Goal: Task Accomplishment & Management: Use online tool/utility

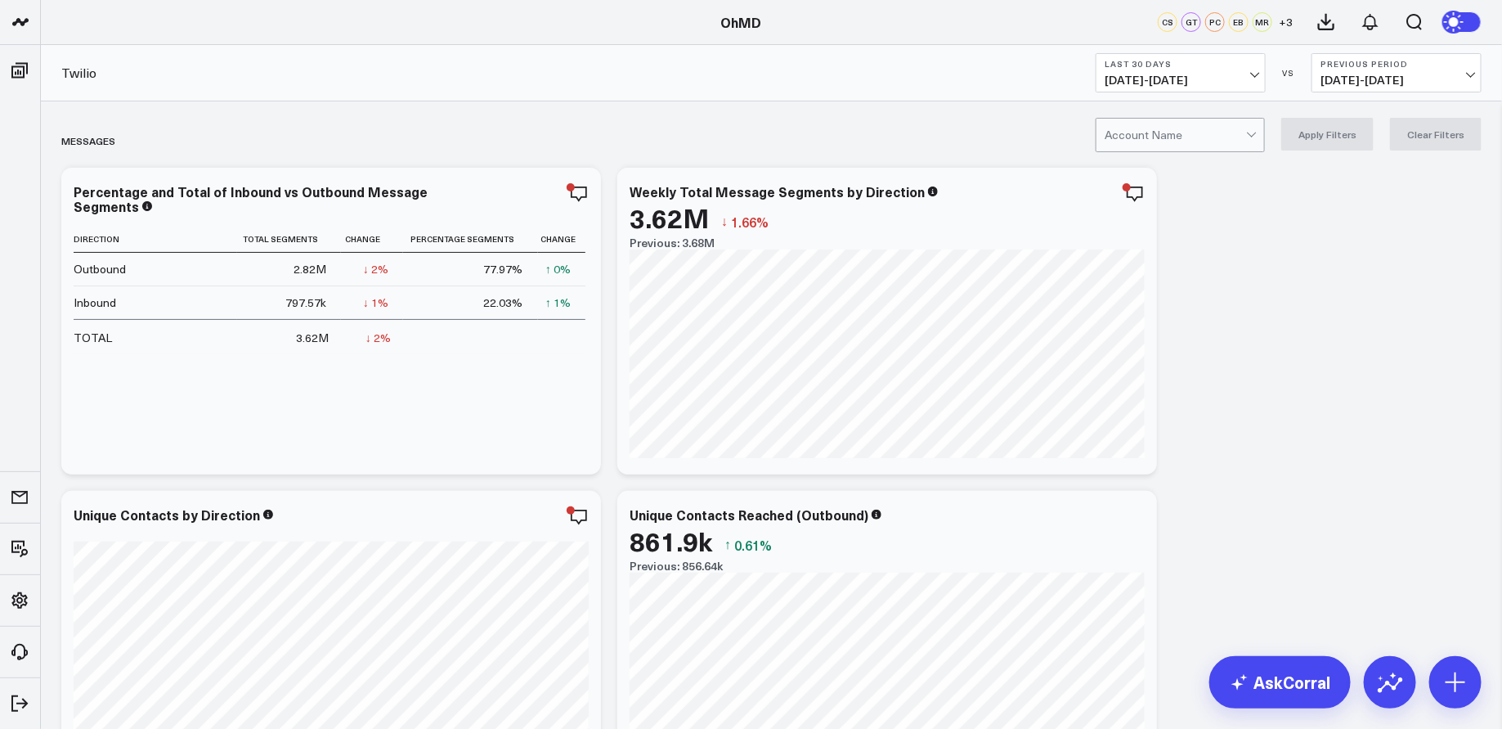
click at [1174, 137] on div at bounding box center [1175, 135] width 141 height 33
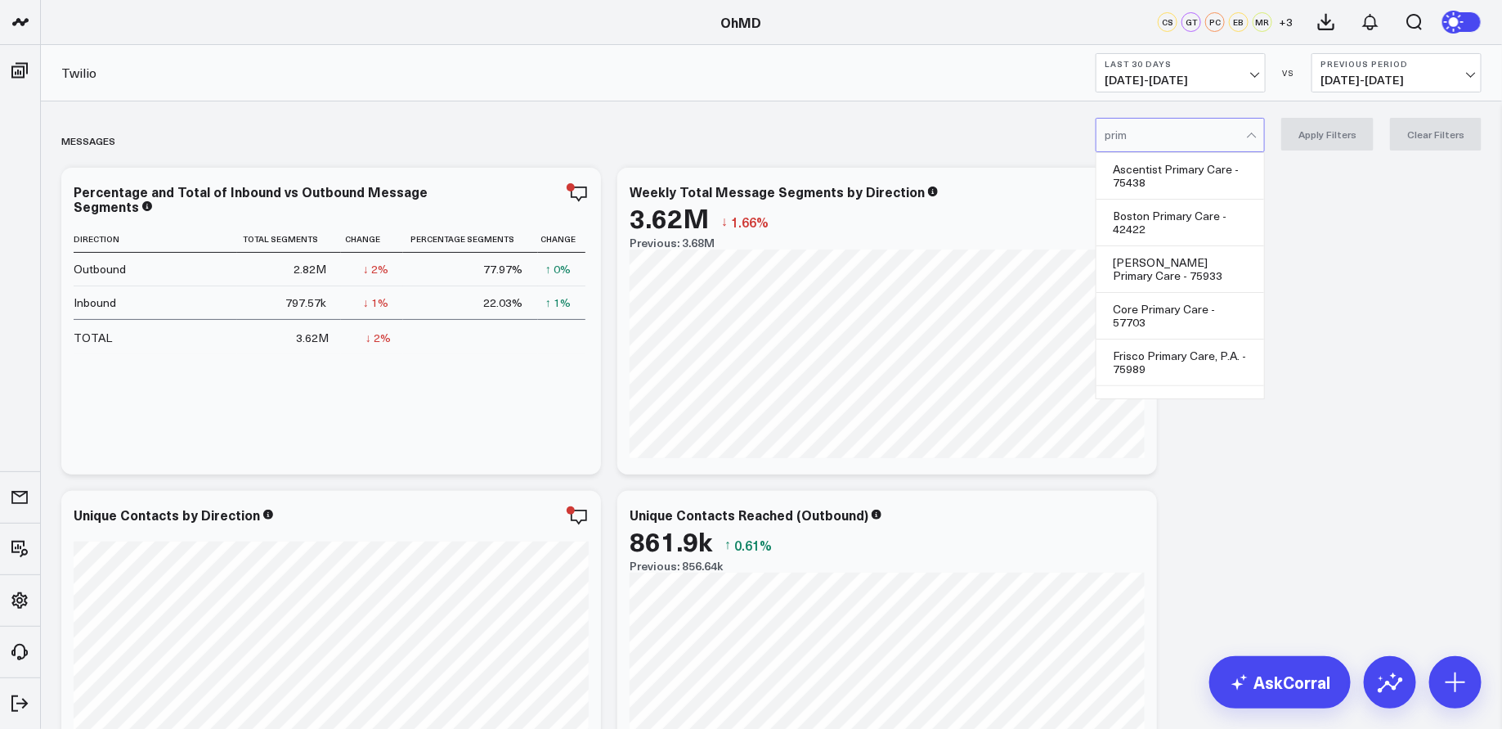
type input "prime"
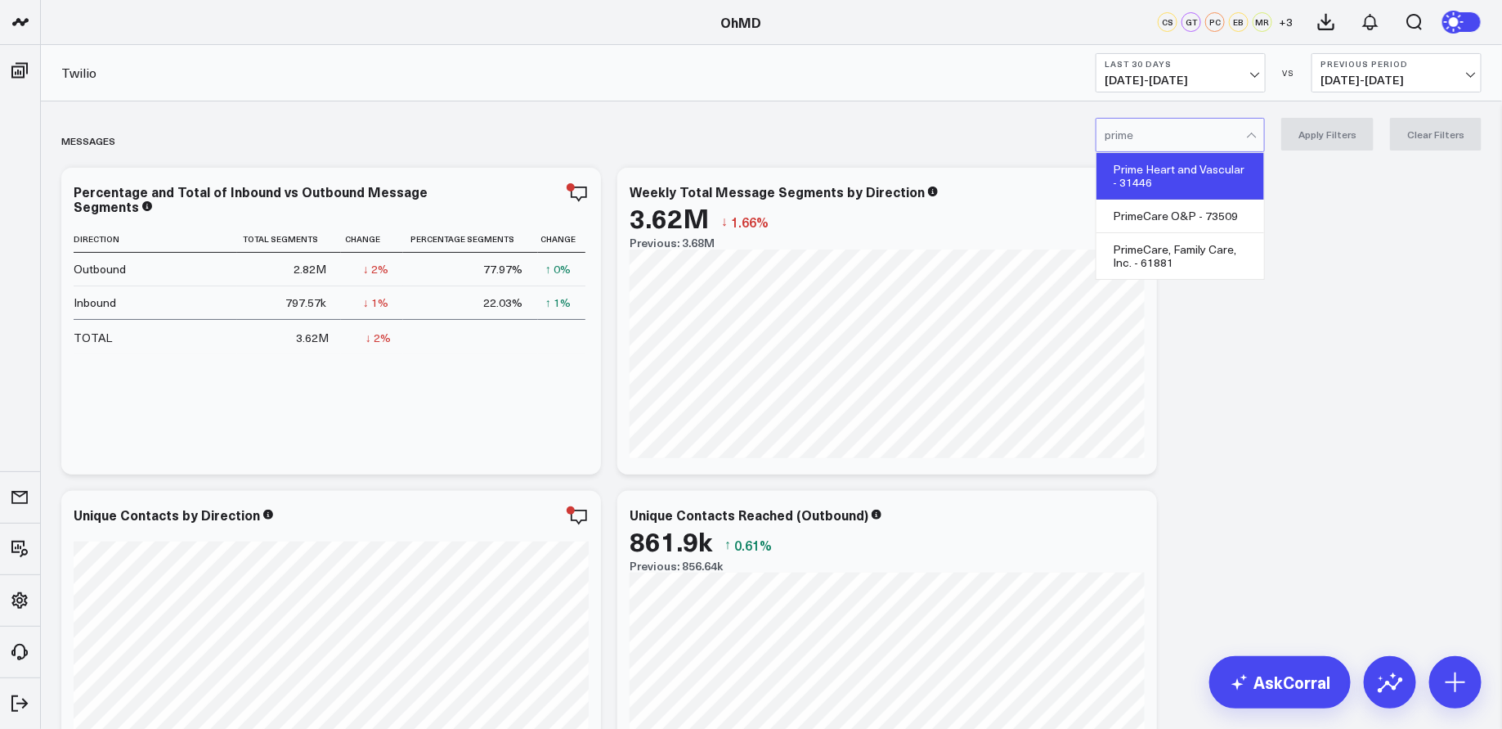
click at [1216, 166] on div "Prime Heart and Vascular - 31446" at bounding box center [1181, 176] width 168 height 47
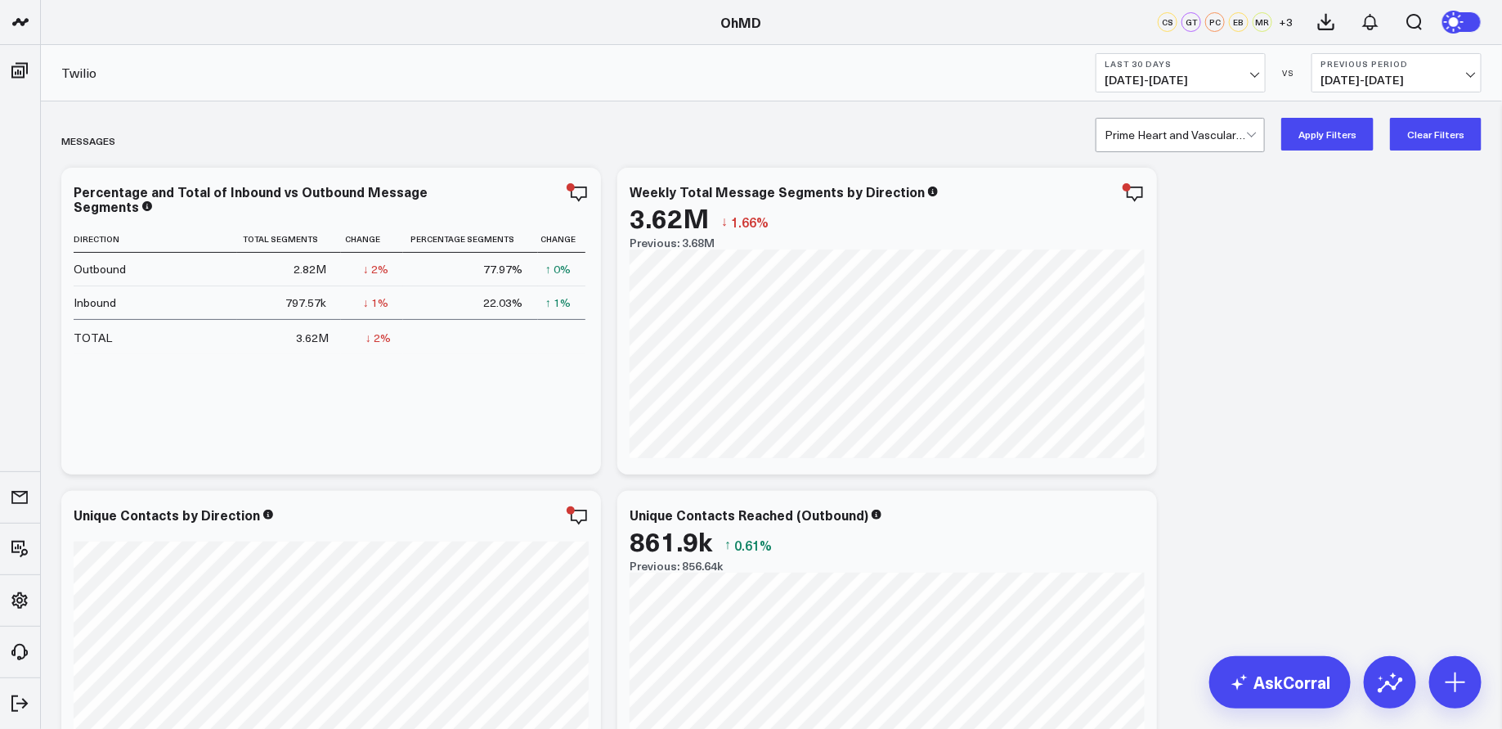
click at [1249, 68] on b "Last 30 Days" at bounding box center [1181, 64] width 152 height 10
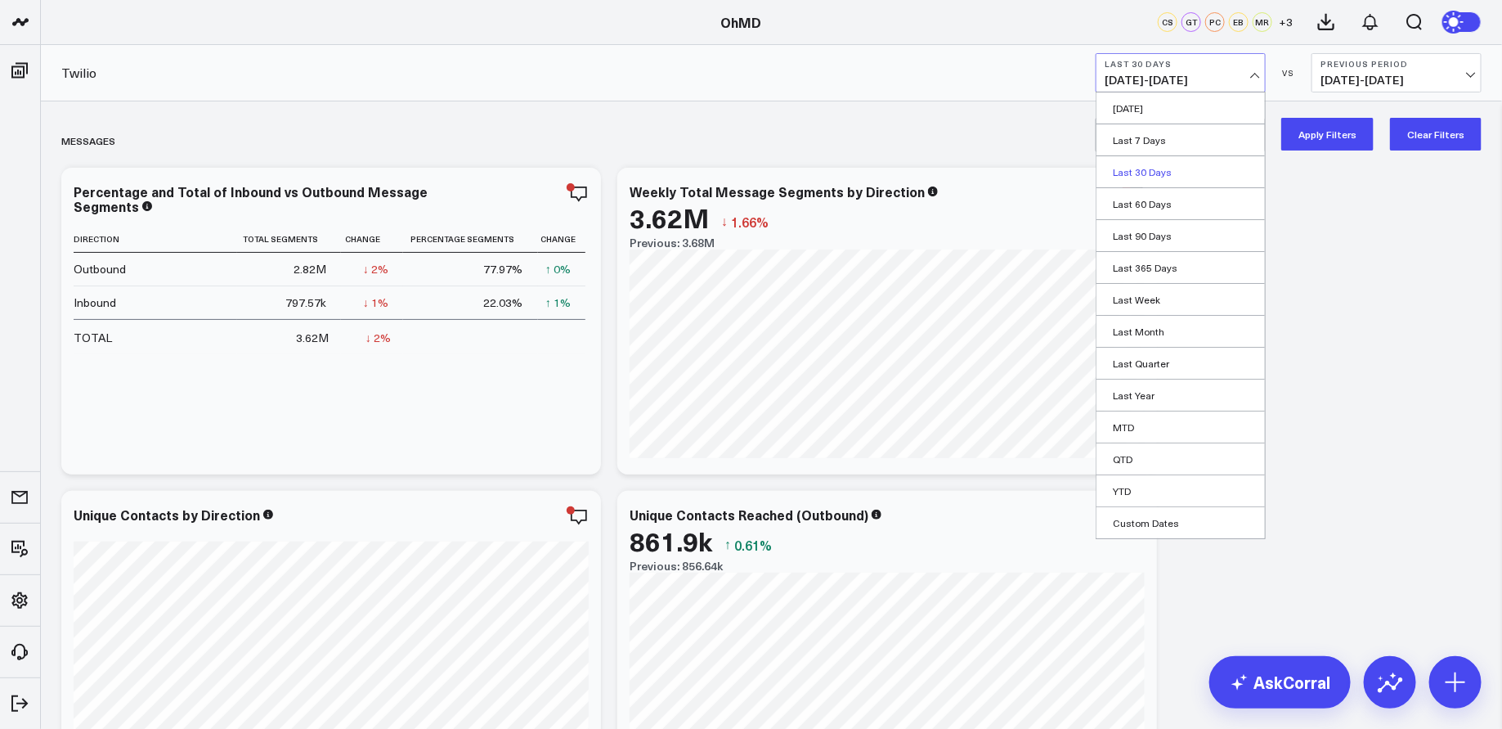
click at [1185, 168] on link "Last 30 Days" at bounding box center [1181, 171] width 168 height 31
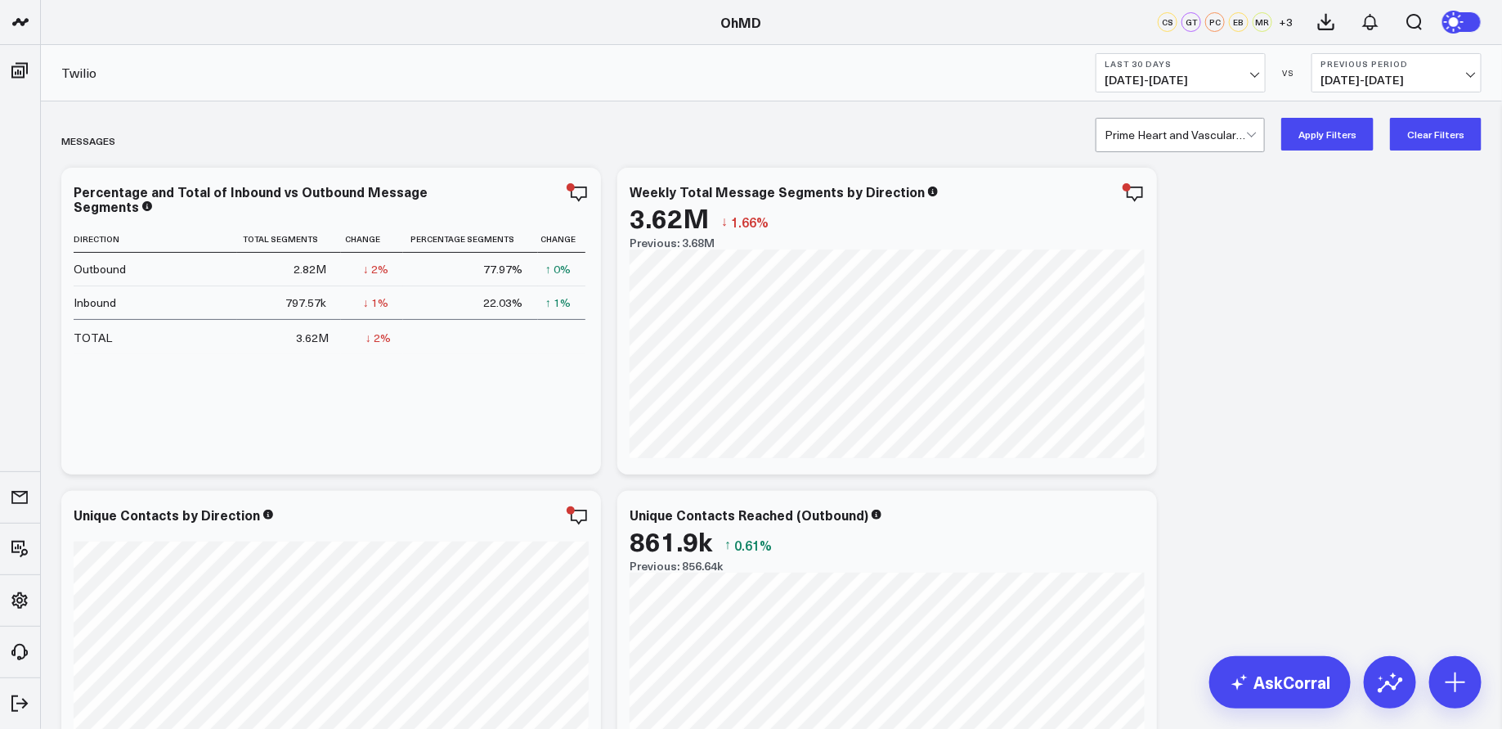
click at [1329, 121] on button "Apply Filters" at bounding box center [1328, 134] width 92 height 33
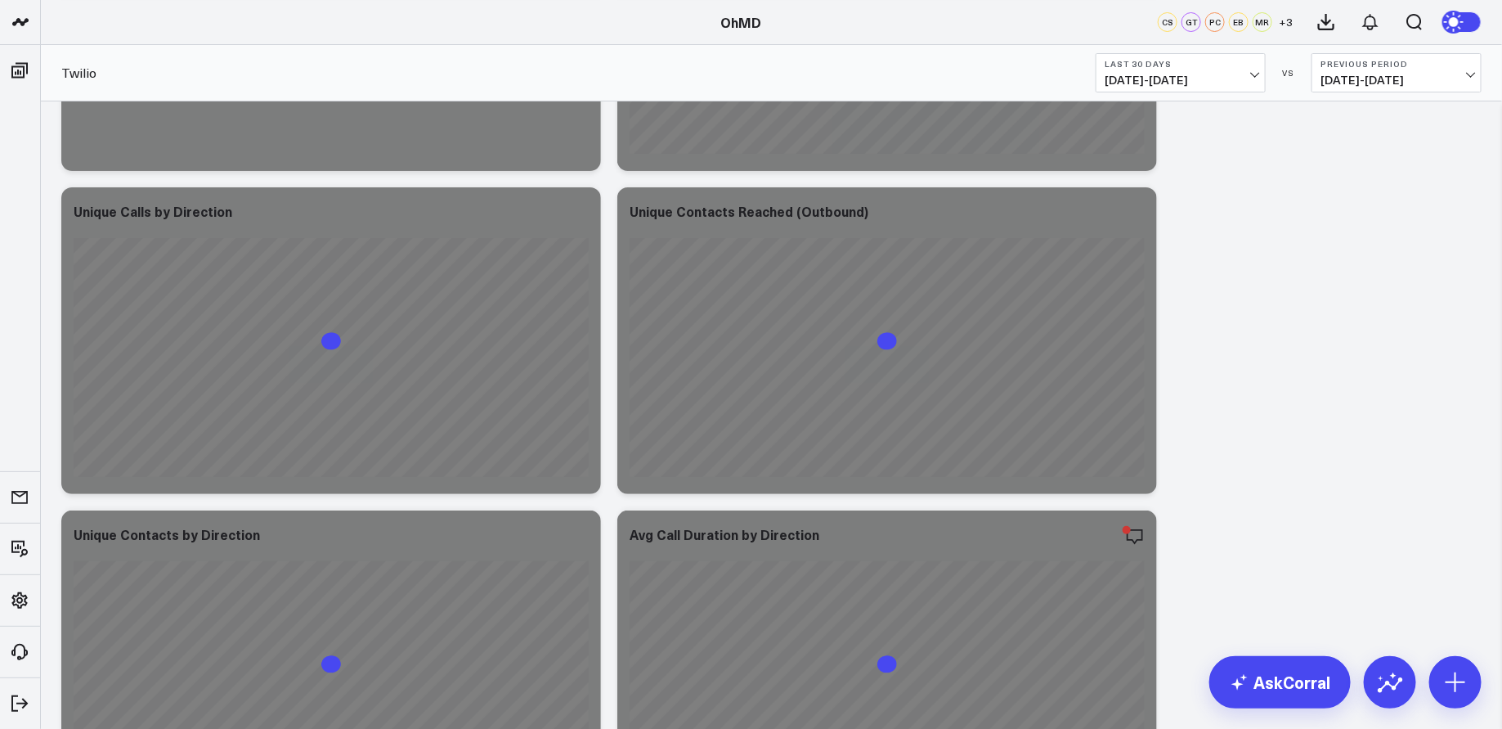
scroll to position [4511, 0]
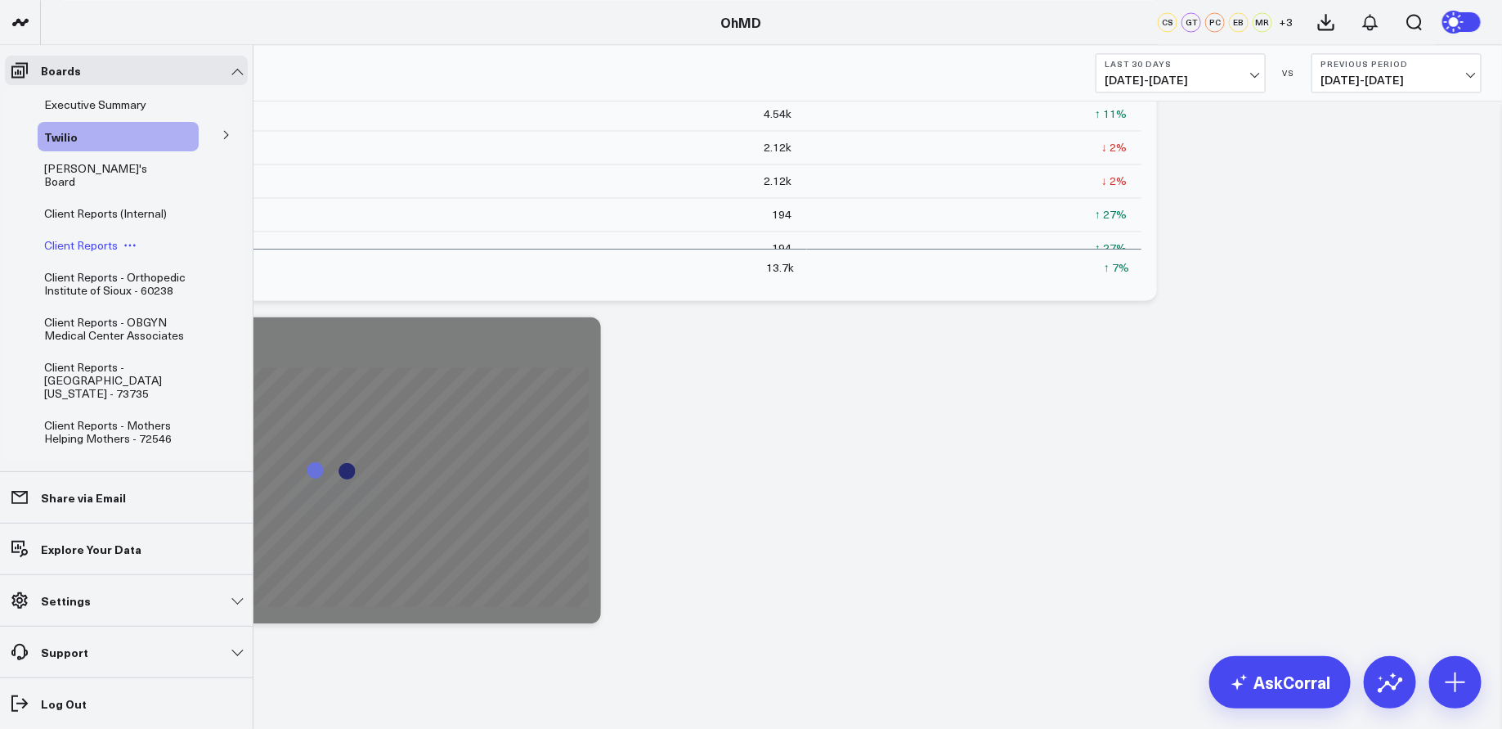
click at [101, 237] on span "Client Reports" at bounding box center [81, 245] width 74 height 16
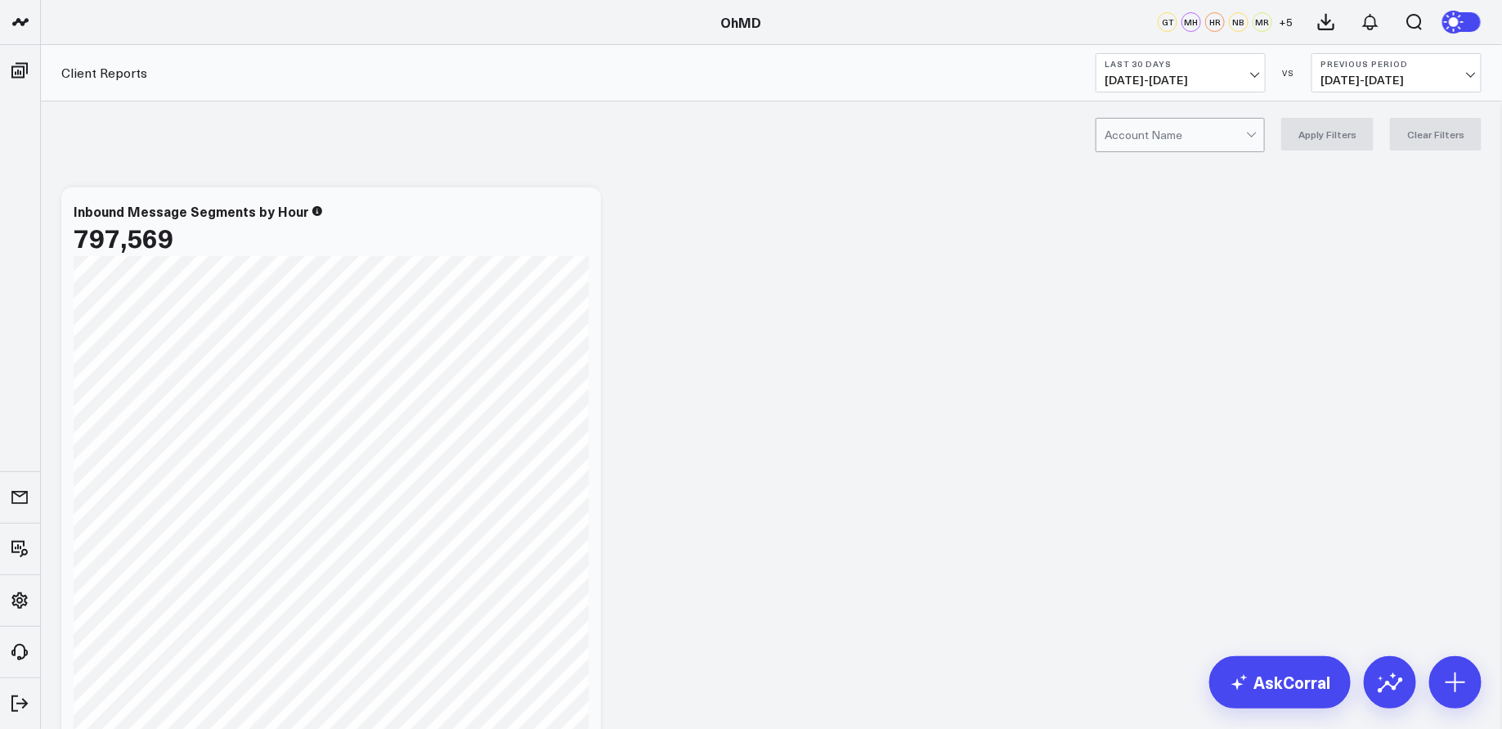
click at [1148, 137] on div at bounding box center [1175, 135] width 141 height 33
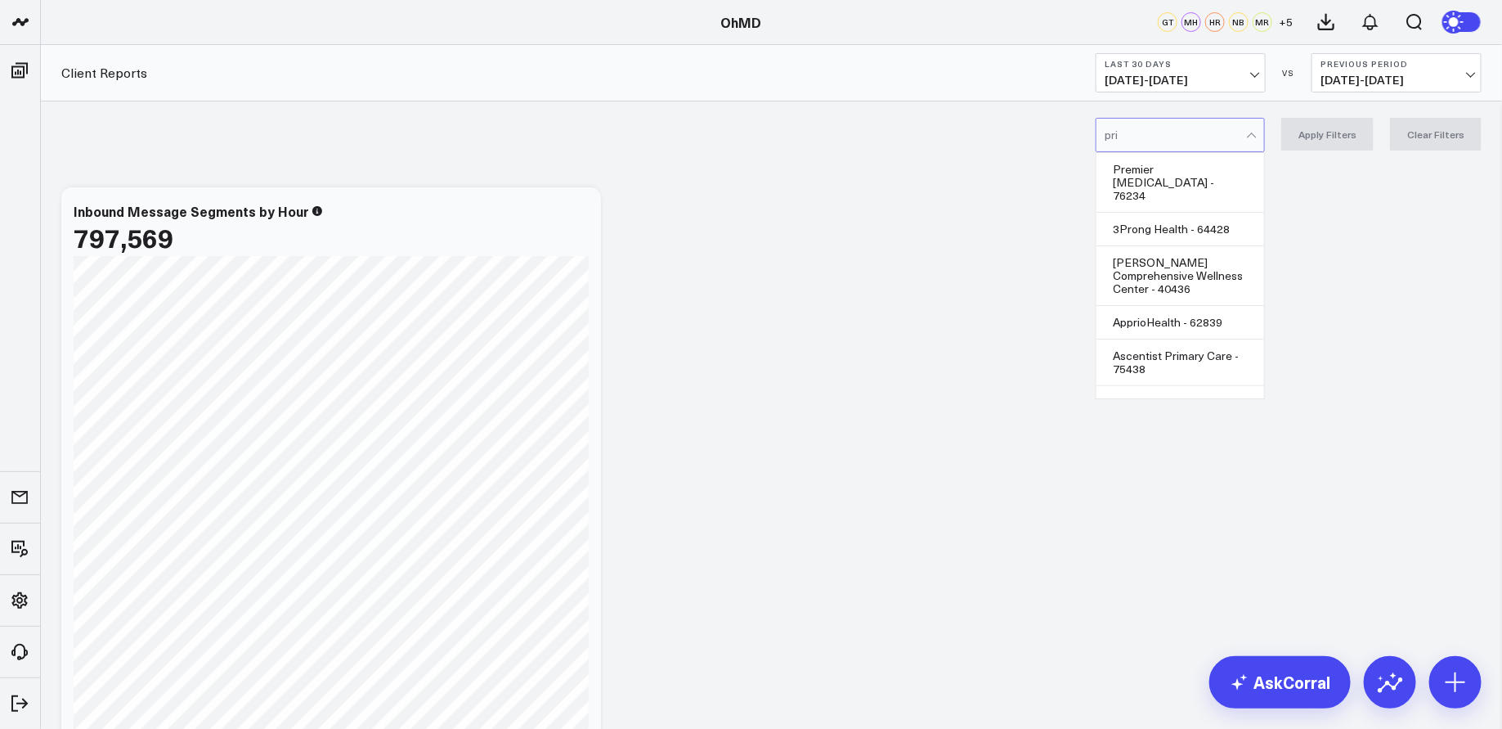
type input "prime"
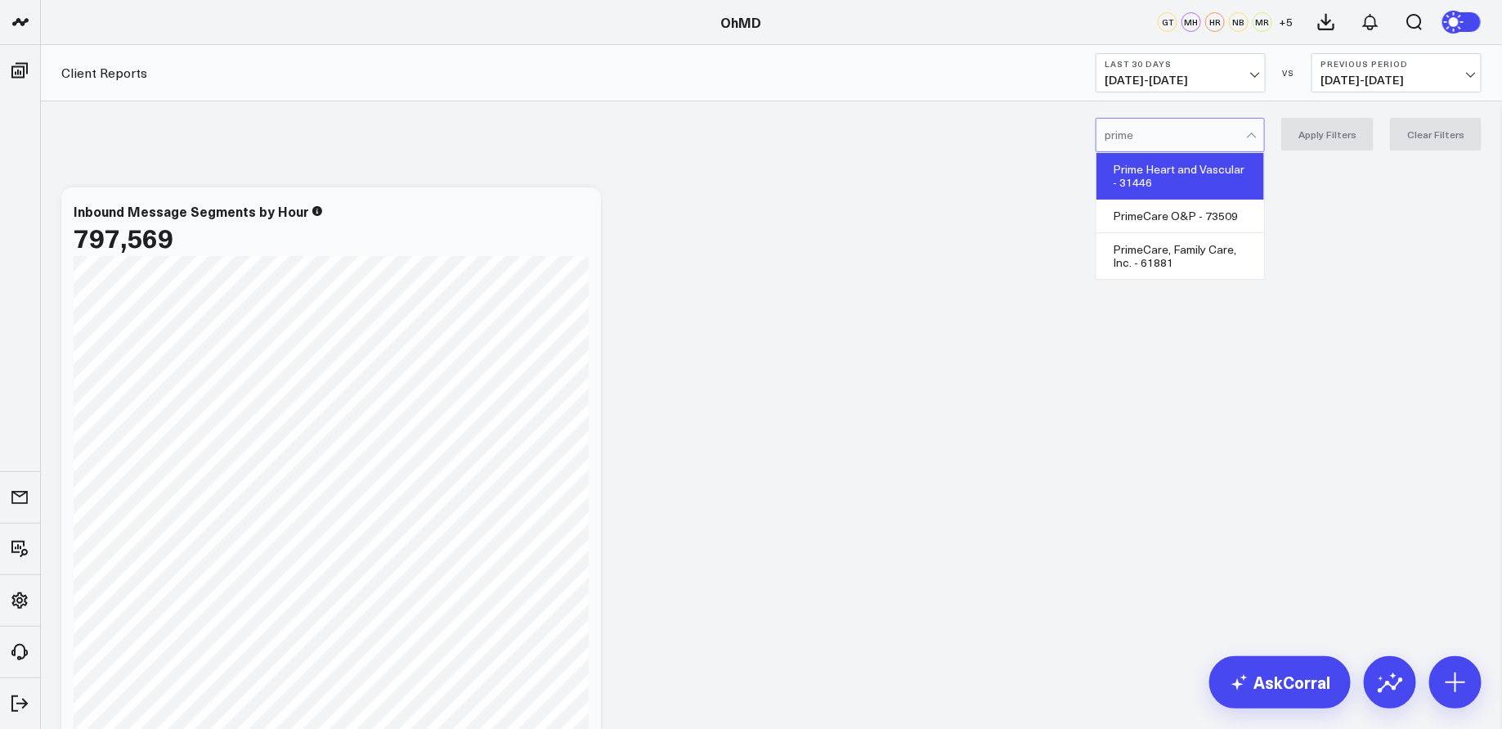
click at [1198, 168] on div "Prime Heart and Vascular - 31446" at bounding box center [1181, 176] width 168 height 47
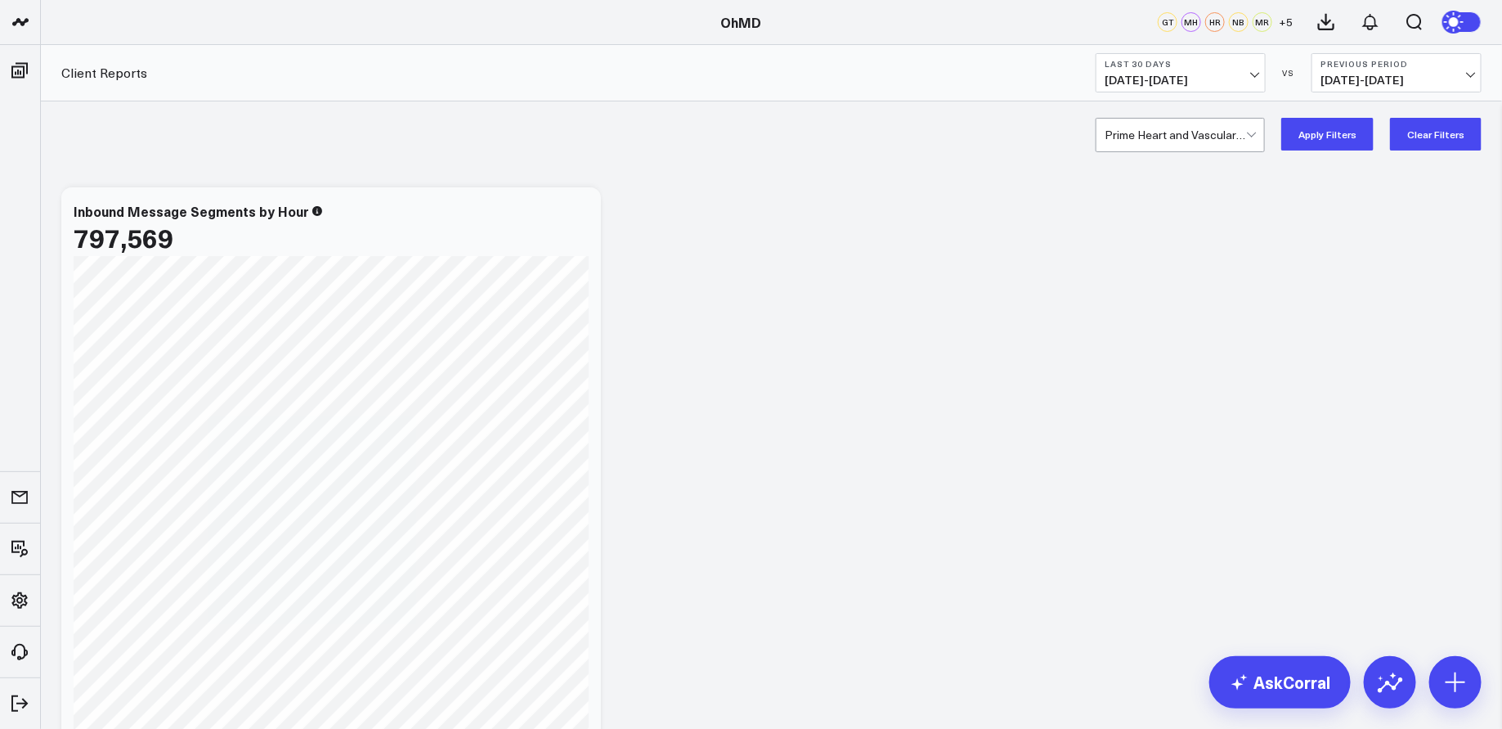
click at [1210, 79] on span "[DATE] - [DATE]" at bounding box center [1181, 80] width 152 height 13
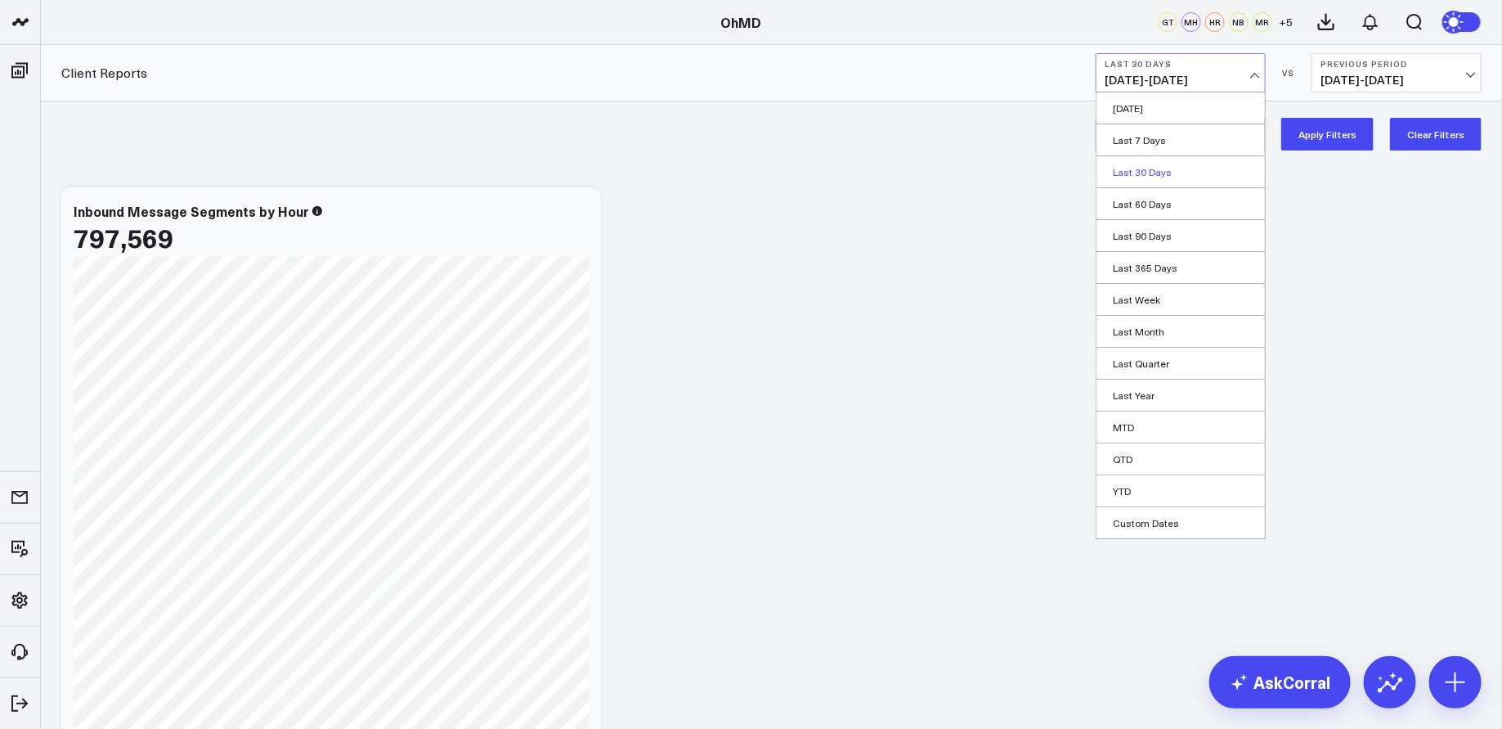
click at [1174, 170] on link "Last 30 Days" at bounding box center [1181, 171] width 168 height 31
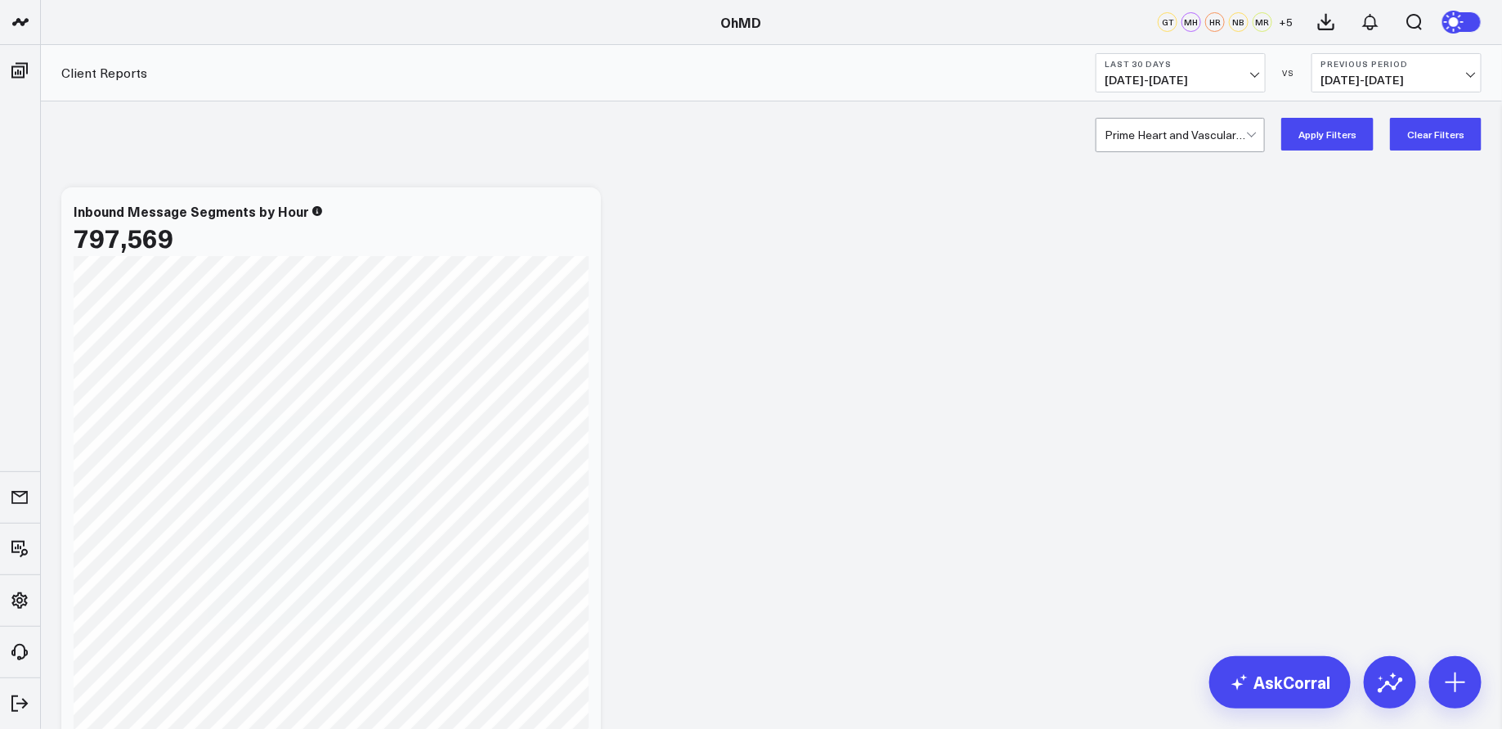
click at [1323, 138] on button "Apply Filters" at bounding box center [1328, 134] width 92 height 33
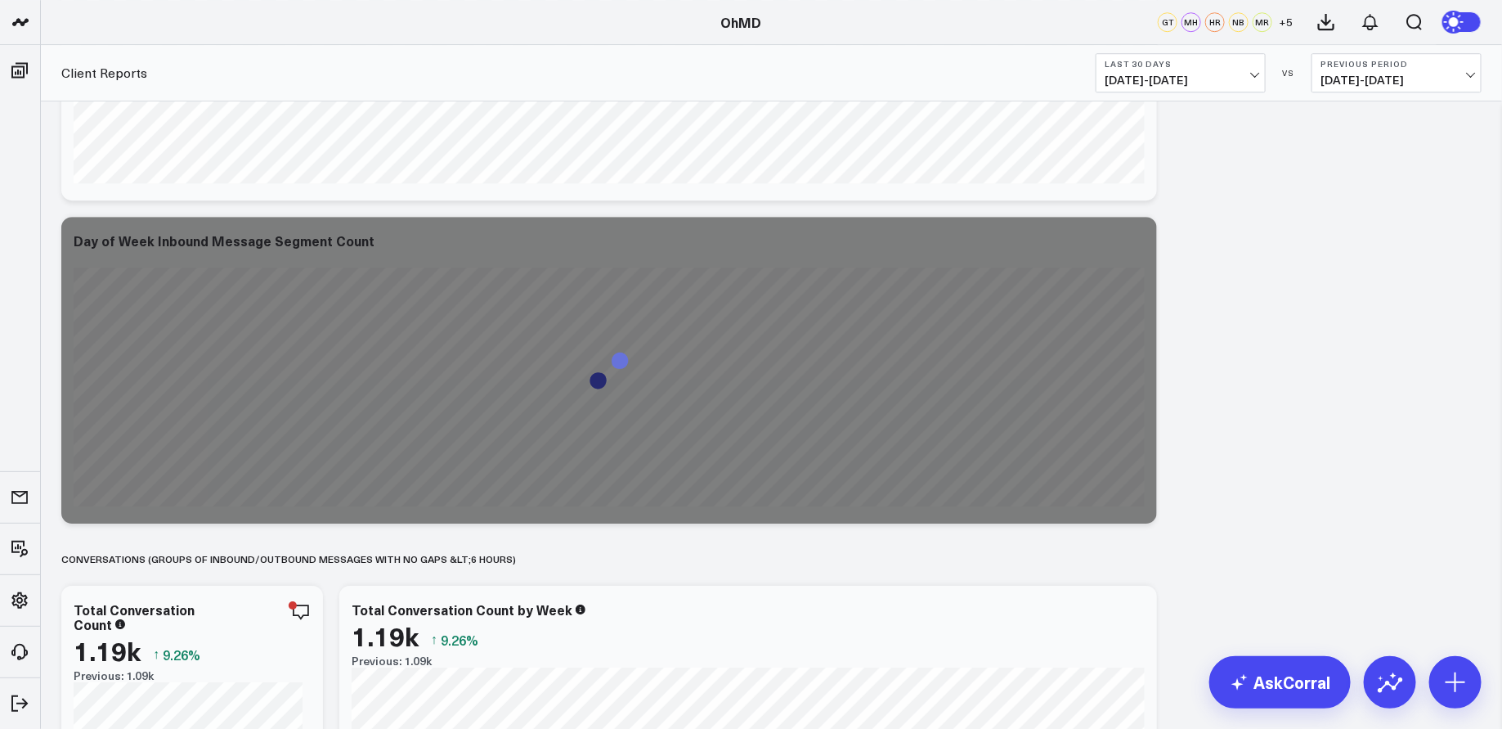
scroll to position [5223, 0]
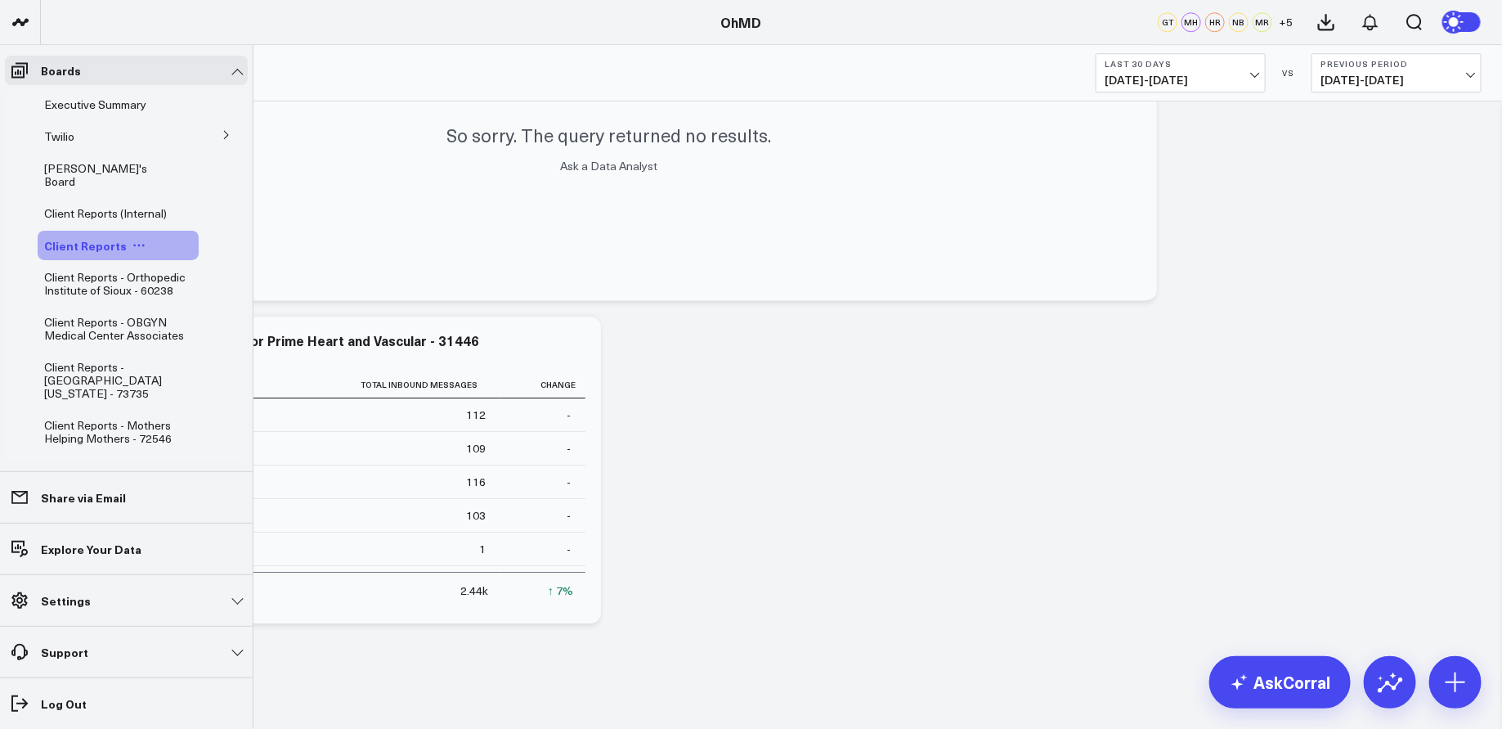
click at [133, 239] on icon at bounding box center [138, 245] width 13 height 13
click at [236, 312] on button "Duplicate Board" at bounding box center [209, 318] width 132 height 32
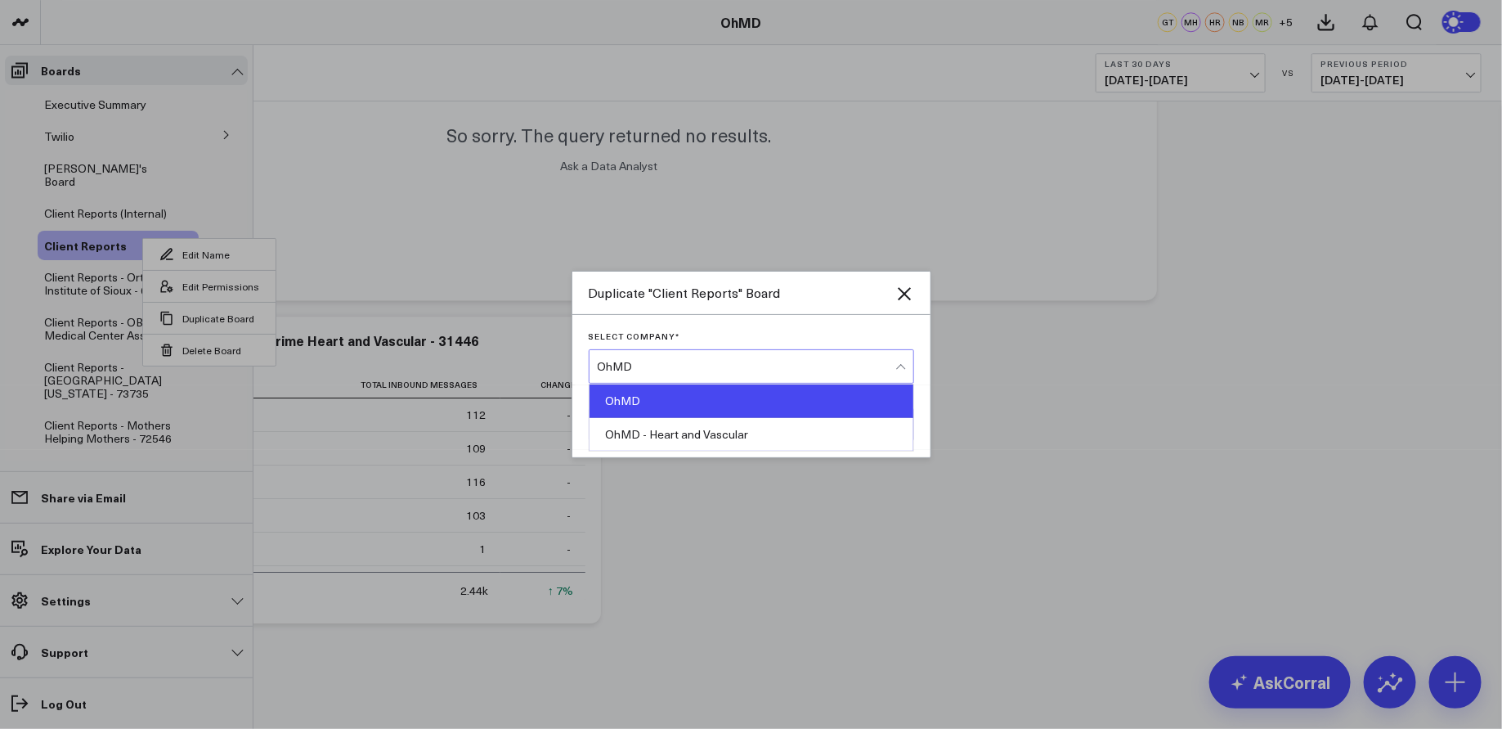
click at [681, 367] on div "OhMD" at bounding box center [747, 366] width 298 height 13
click at [686, 399] on div "OhMD" at bounding box center [752, 401] width 324 height 34
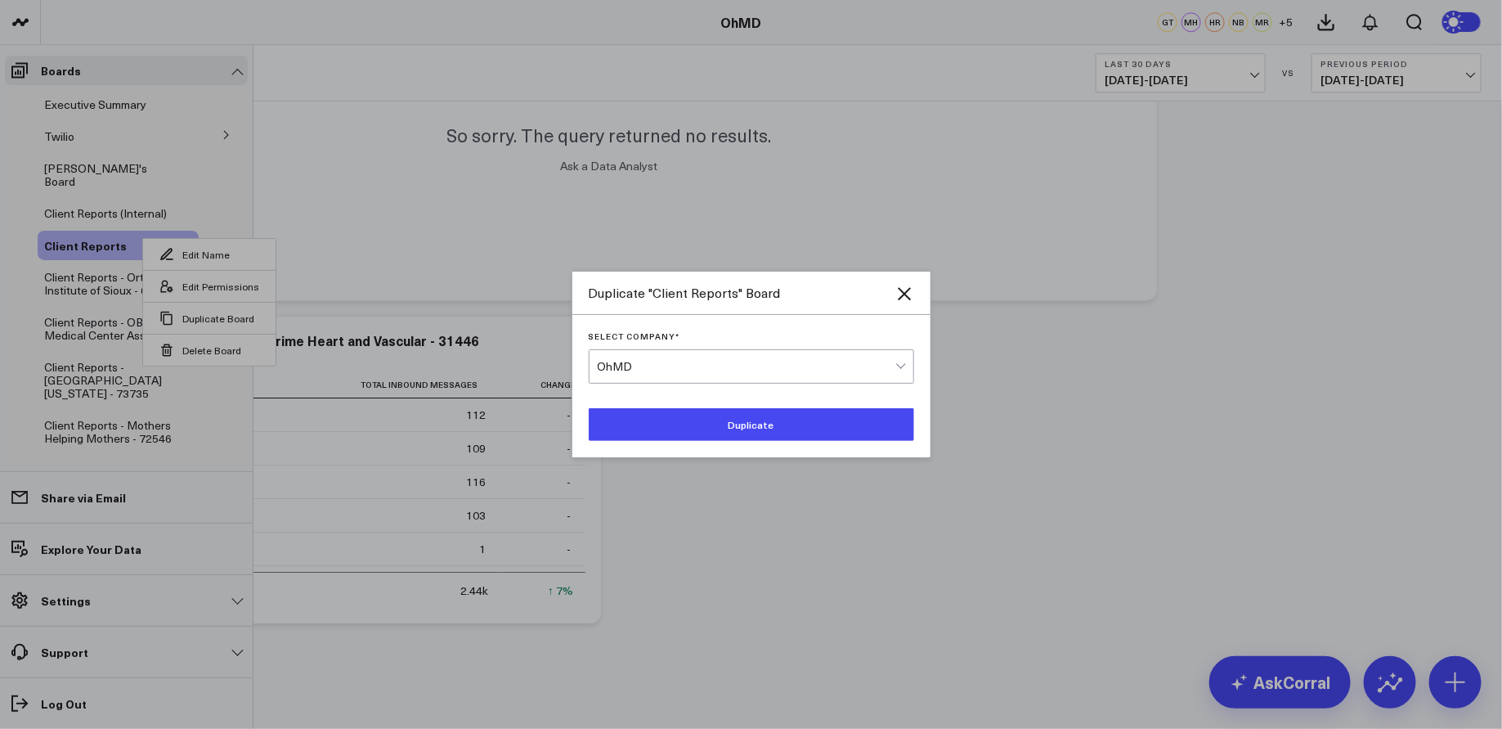
click at [696, 429] on button "Duplicate" at bounding box center [752, 424] width 326 height 33
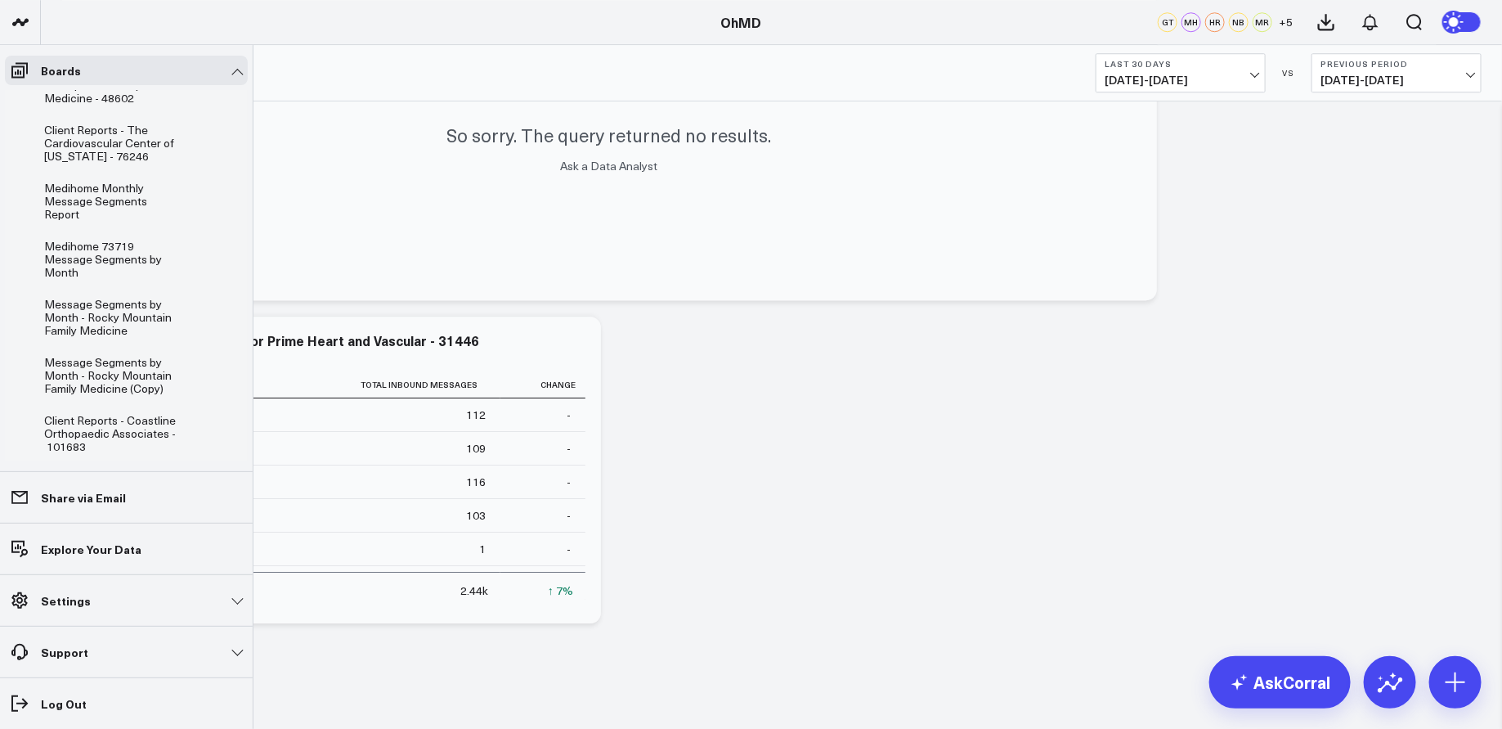
scroll to position [874, 0]
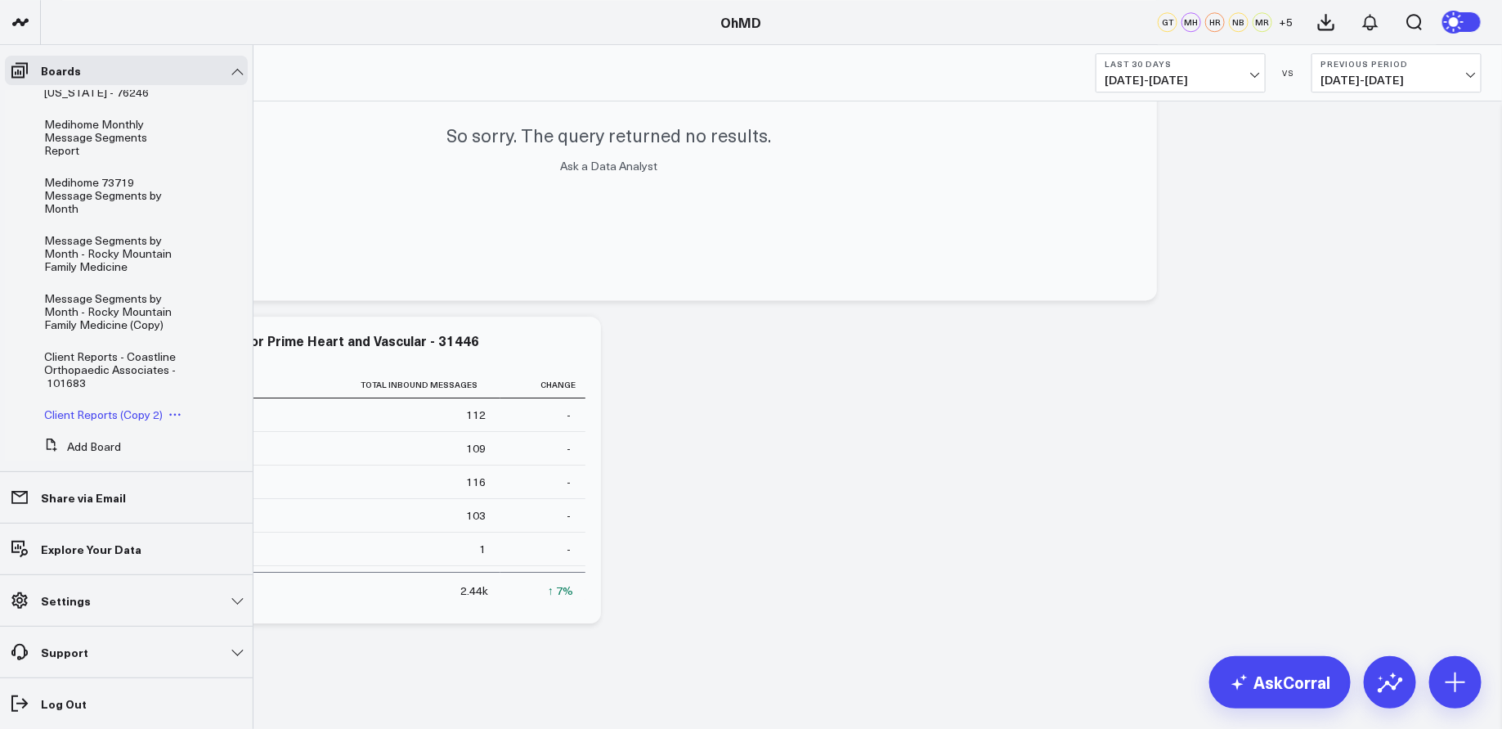
click at [145, 406] on span "Client Reports (Copy 2)" at bounding box center [103, 414] width 119 height 16
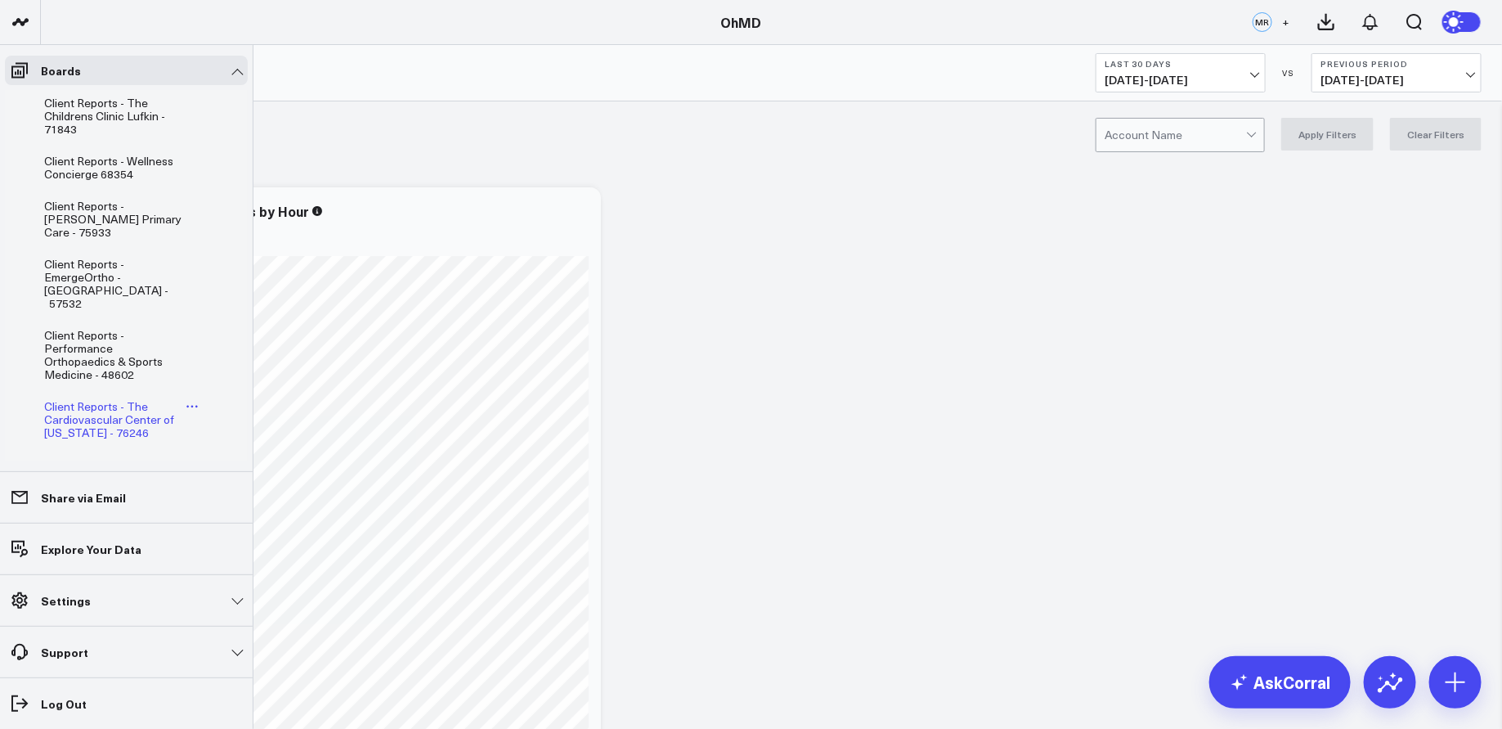
scroll to position [887, 0]
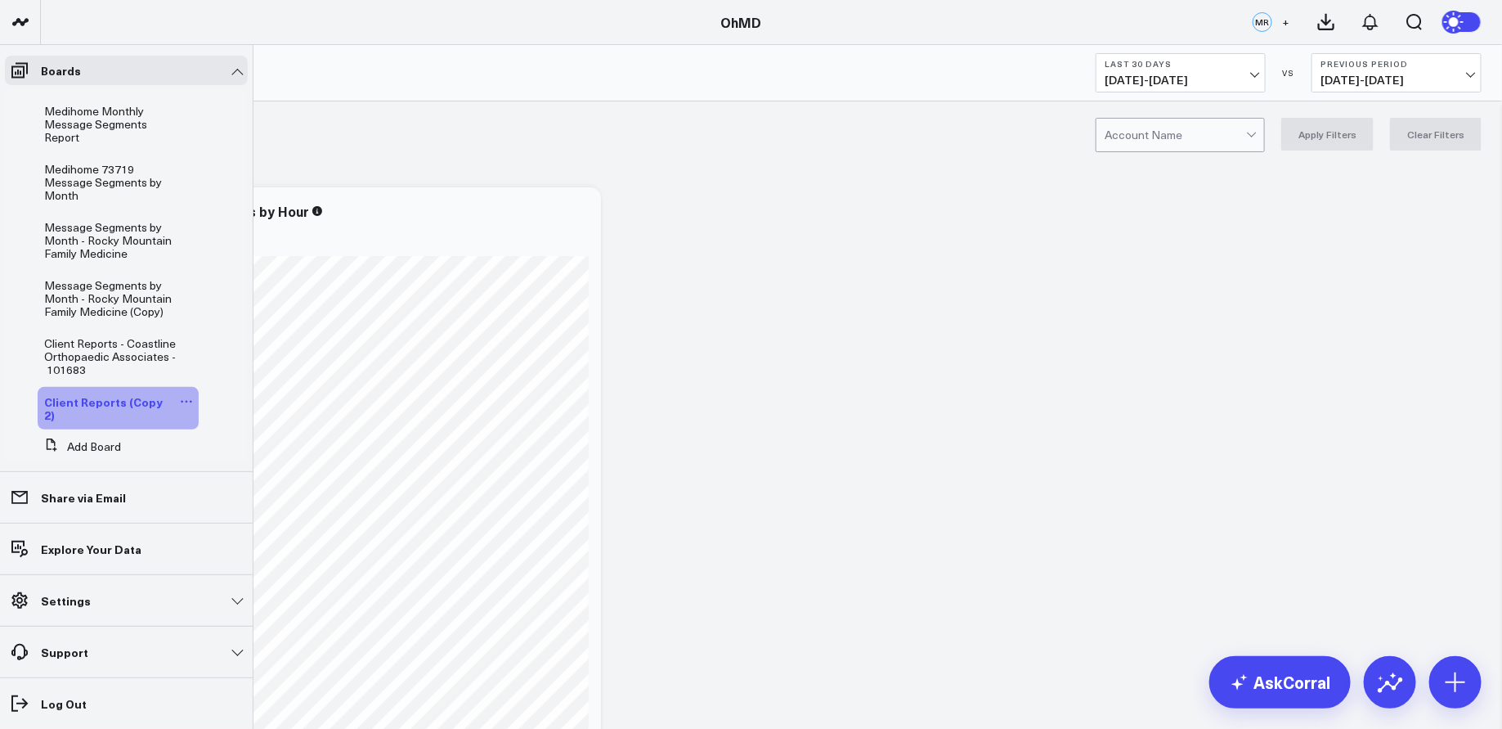
click at [180, 395] on icon at bounding box center [186, 401] width 13 height 13
click at [235, 401] on button "Edit Name" at bounding box center [254, 397] width 132 height 31
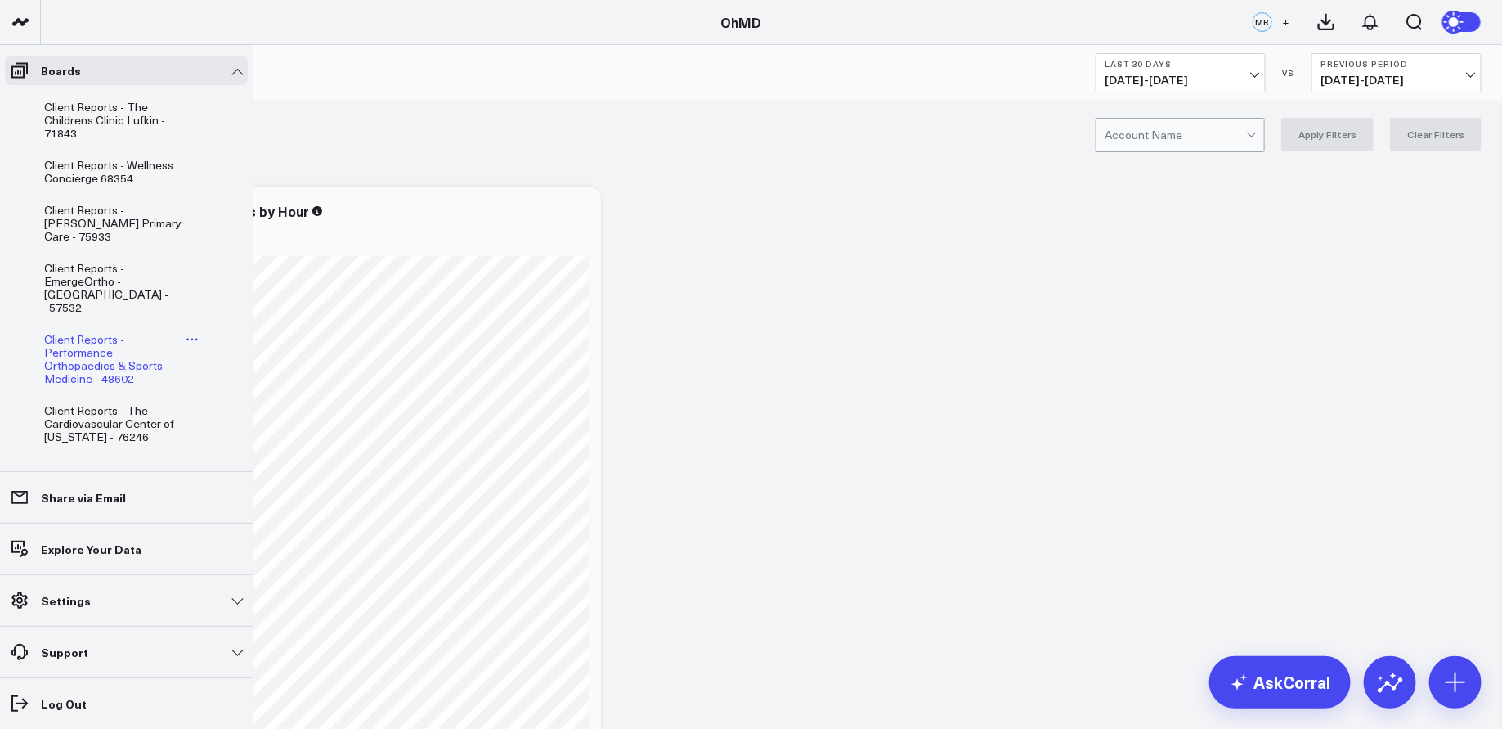
scroll to position [914, 0]
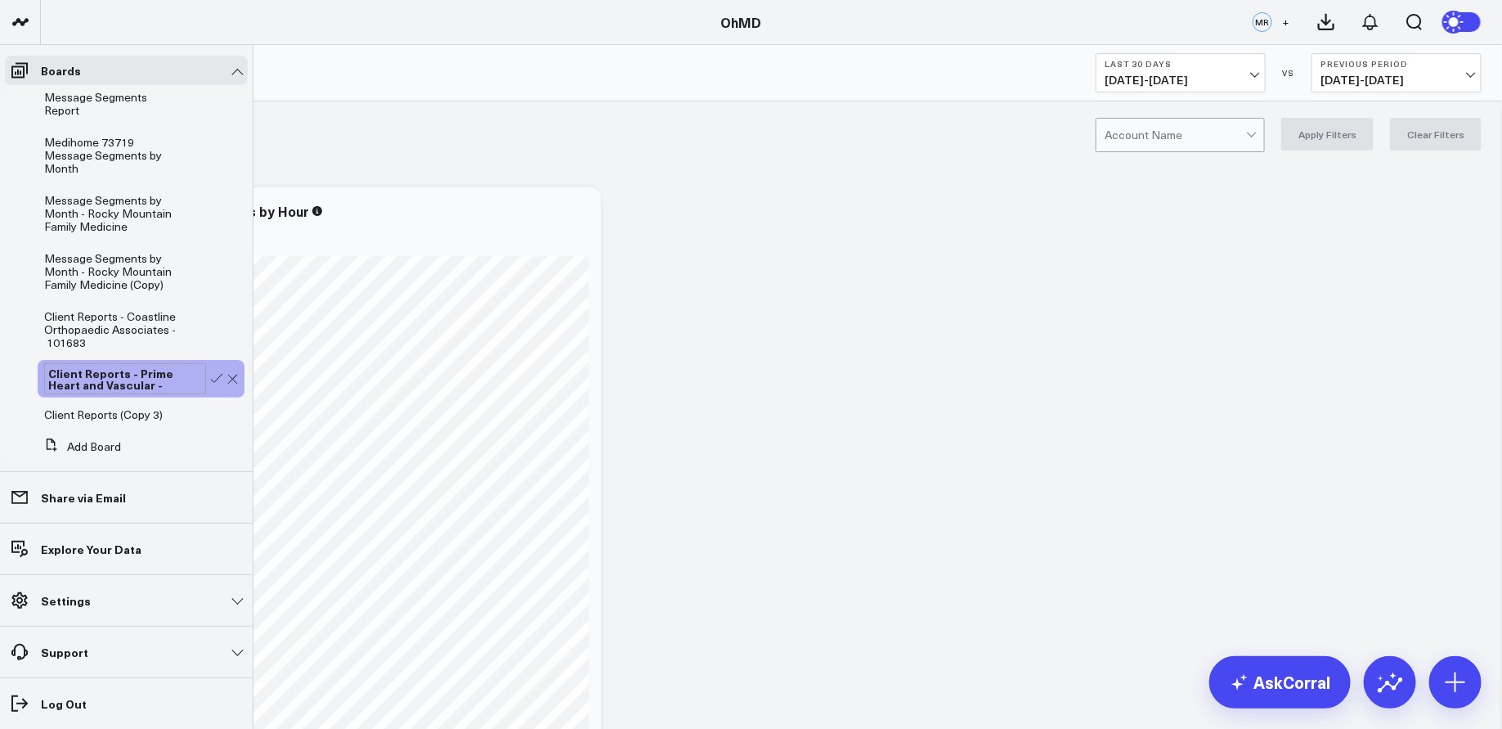
click at [168, 363] on div "Client Reports - Prime Heart and Vascular -" at bounding box center [125, 378] width 162 height 31
click at [161, 368] on link "Client Reports - Prime Heart and Vascular - 31446" at bounding box center [114, 387] width 141 height 39
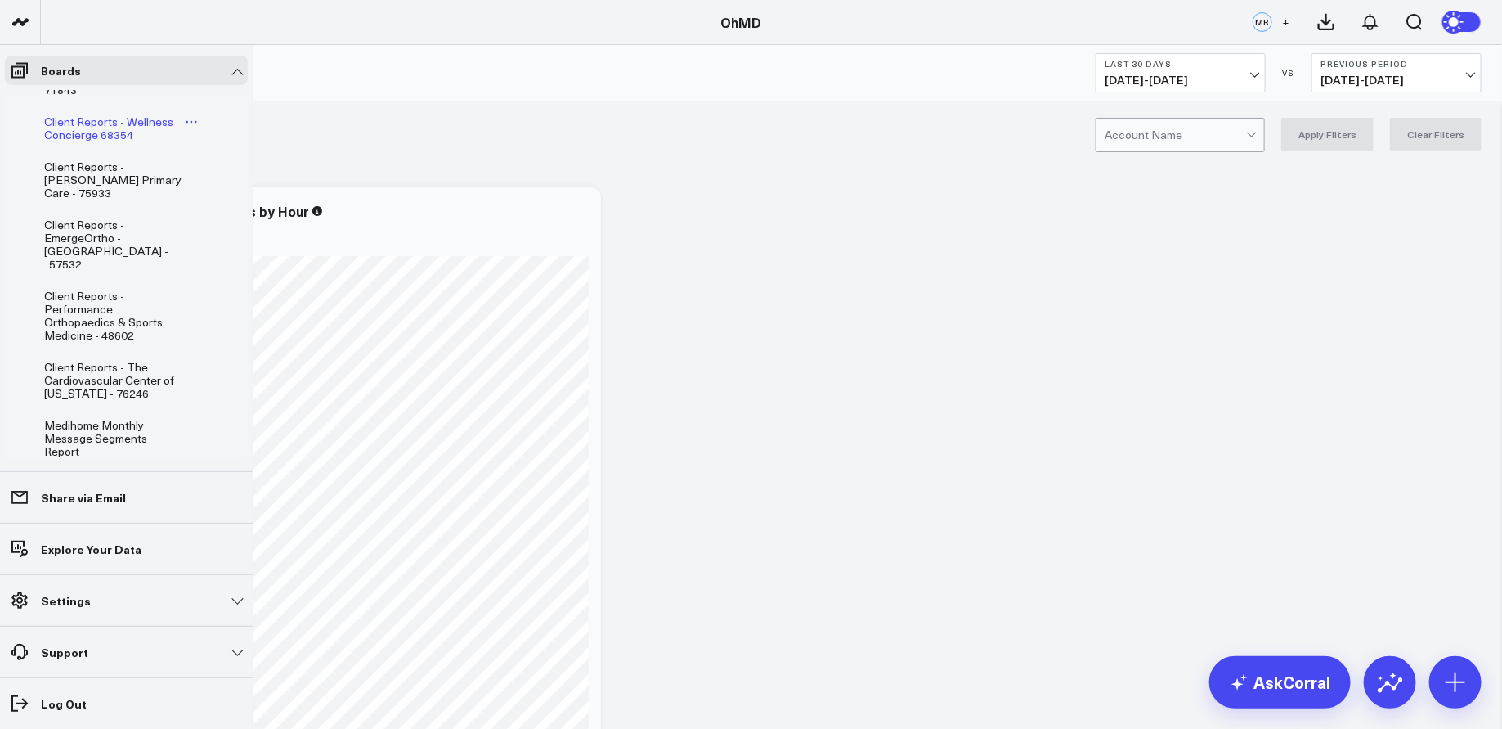
scroll to position [0, 0]
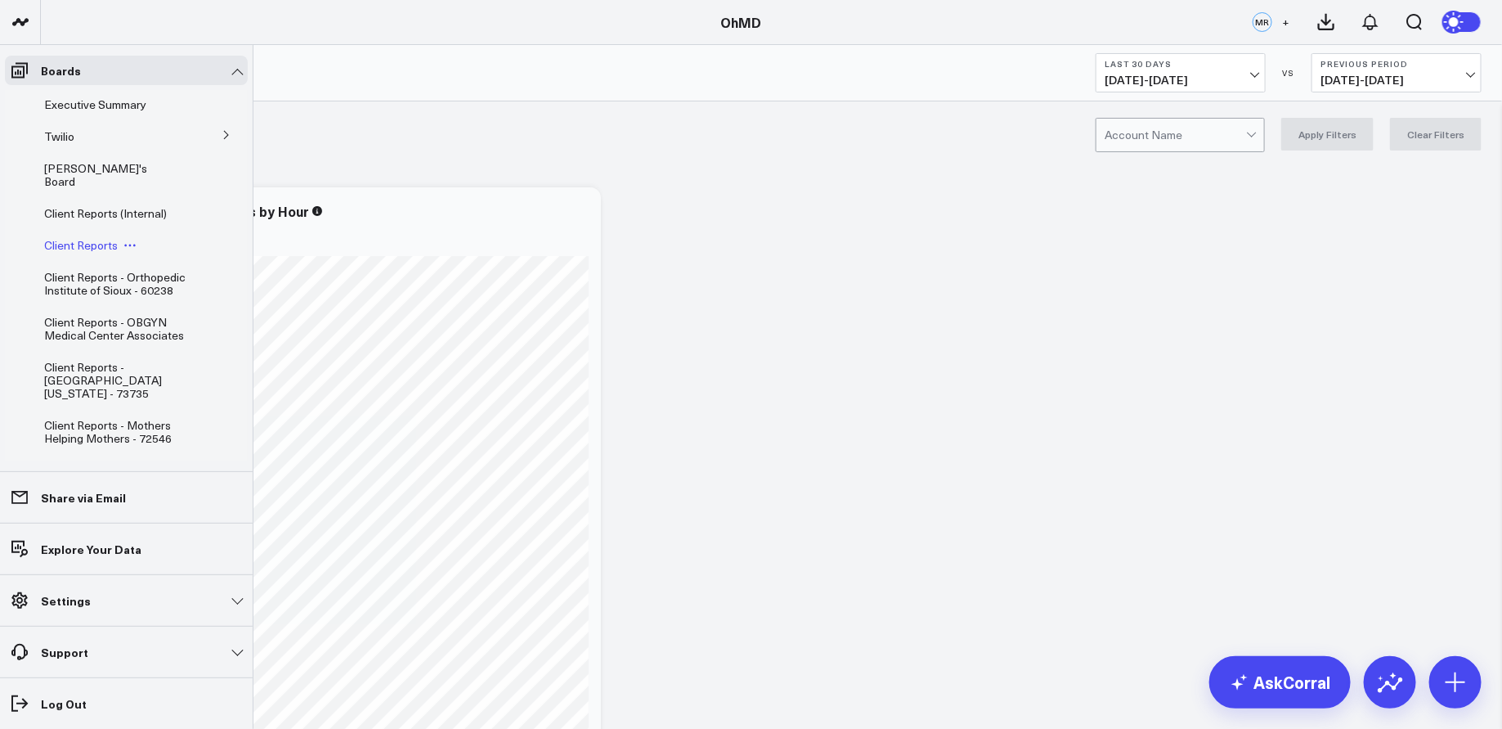
click at [102, 237] on span "Client Reports" at bounding box center [81, 245] width 74 height 16
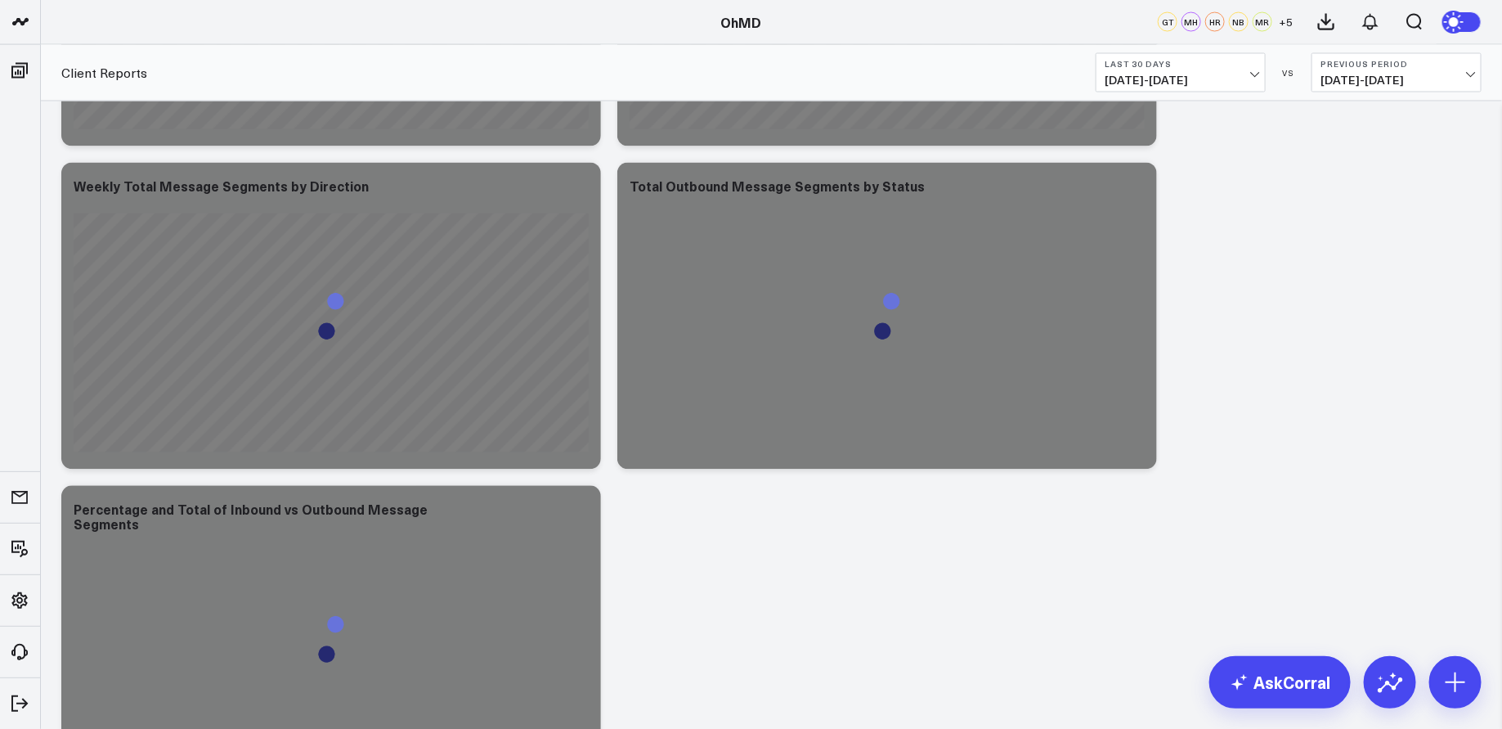
scroll to position [5223, 0]
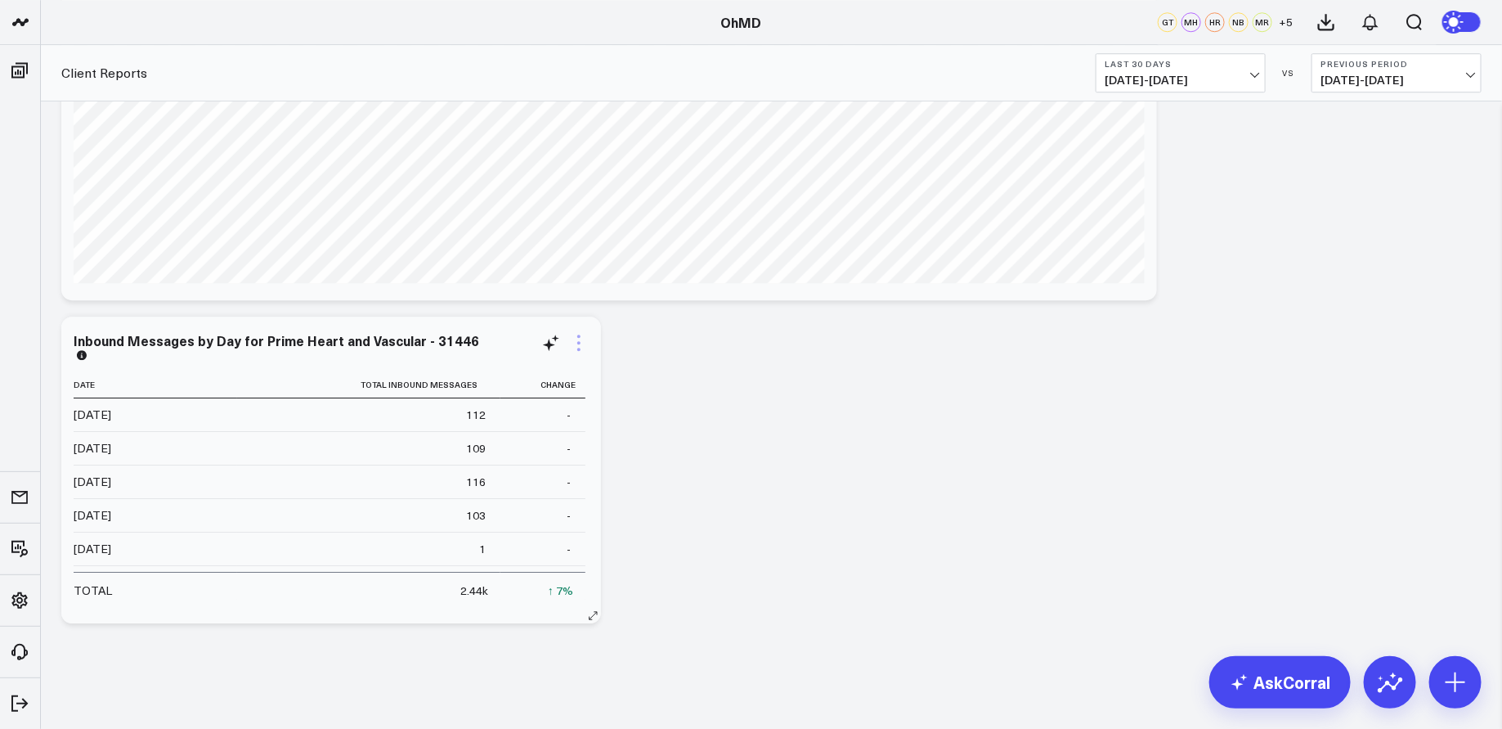
click at [579, 343] on icon at bounding box center [578, 342] width 3 height 3
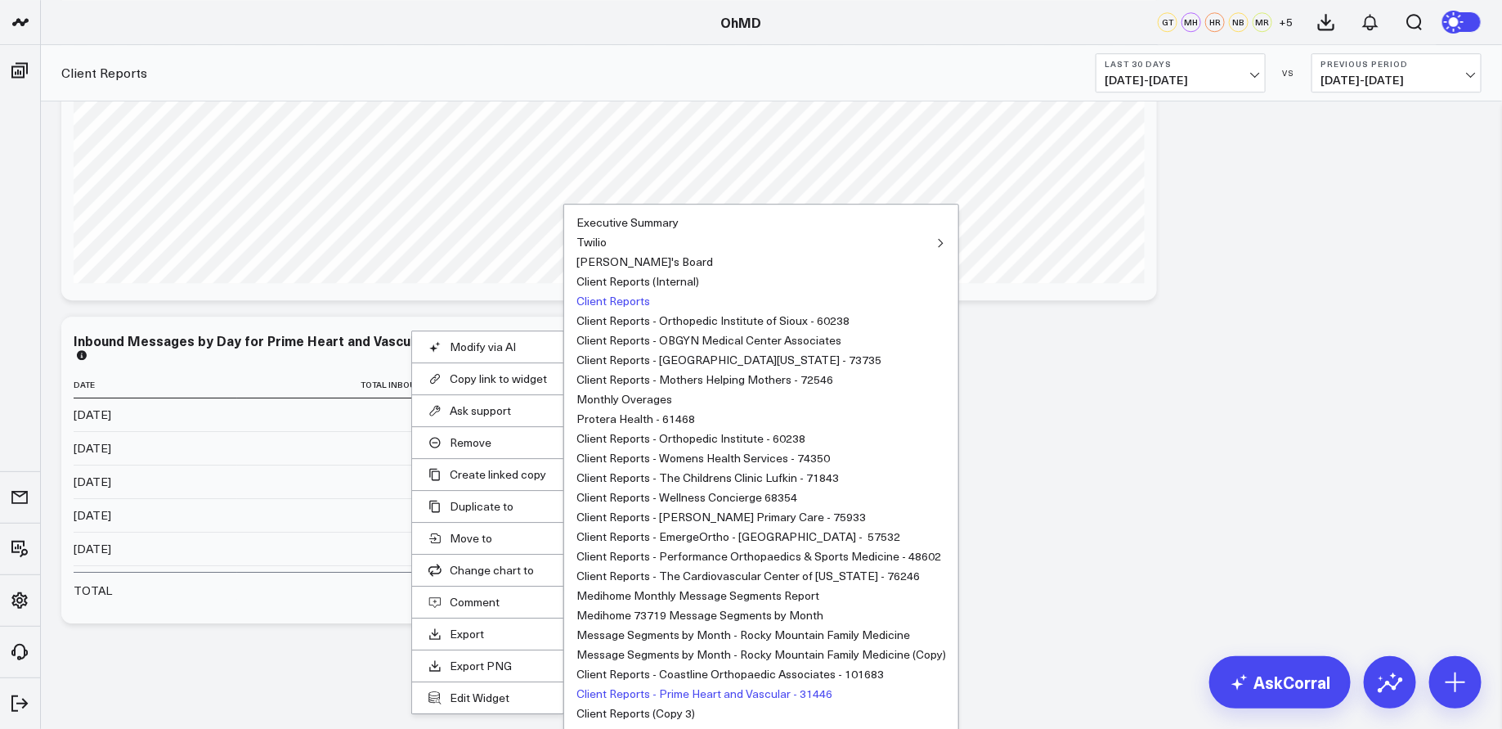
click at [759, 692] on button "Client Reports - Prime Heart and Vascular - 31446" at bounding box center [705, 693] width 256 height 11
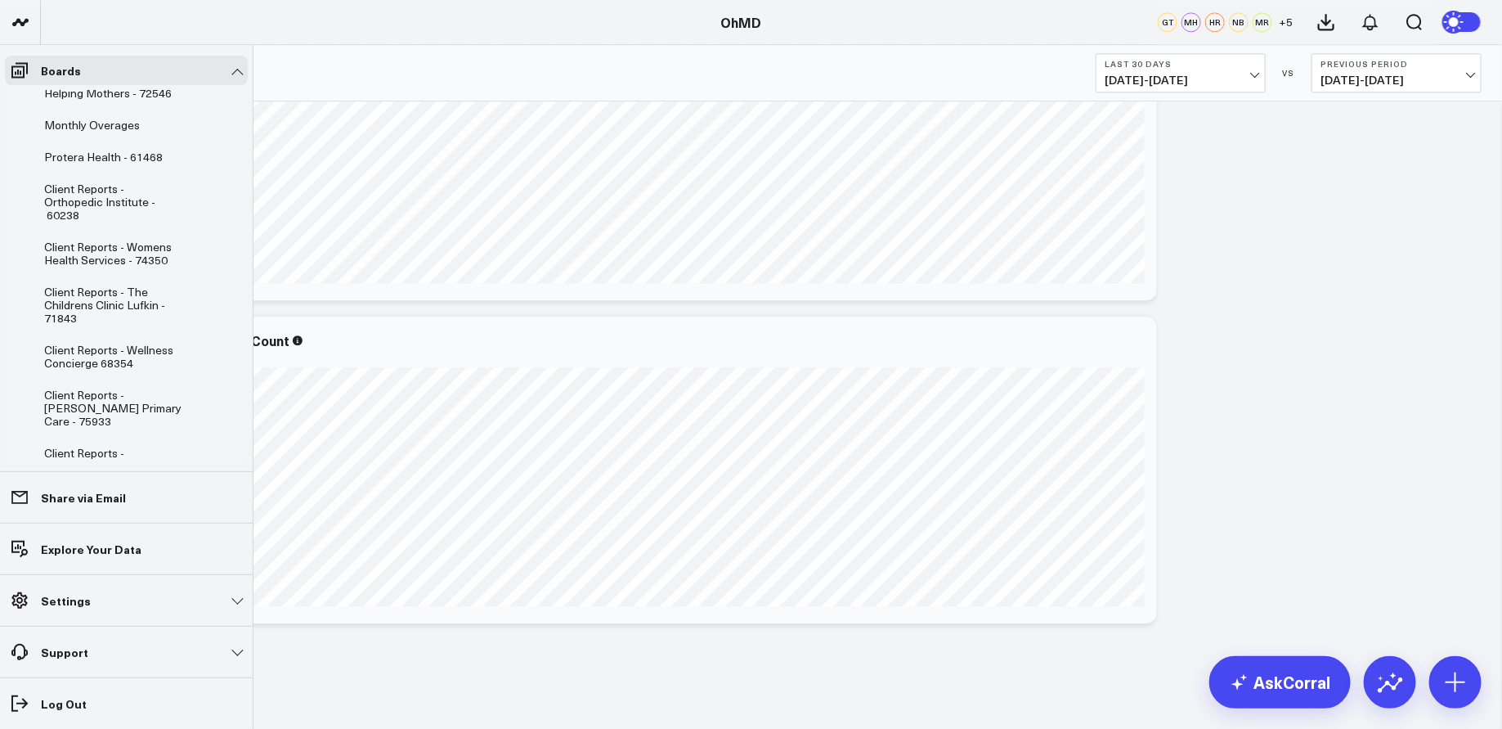
scroll to position [932, 0]
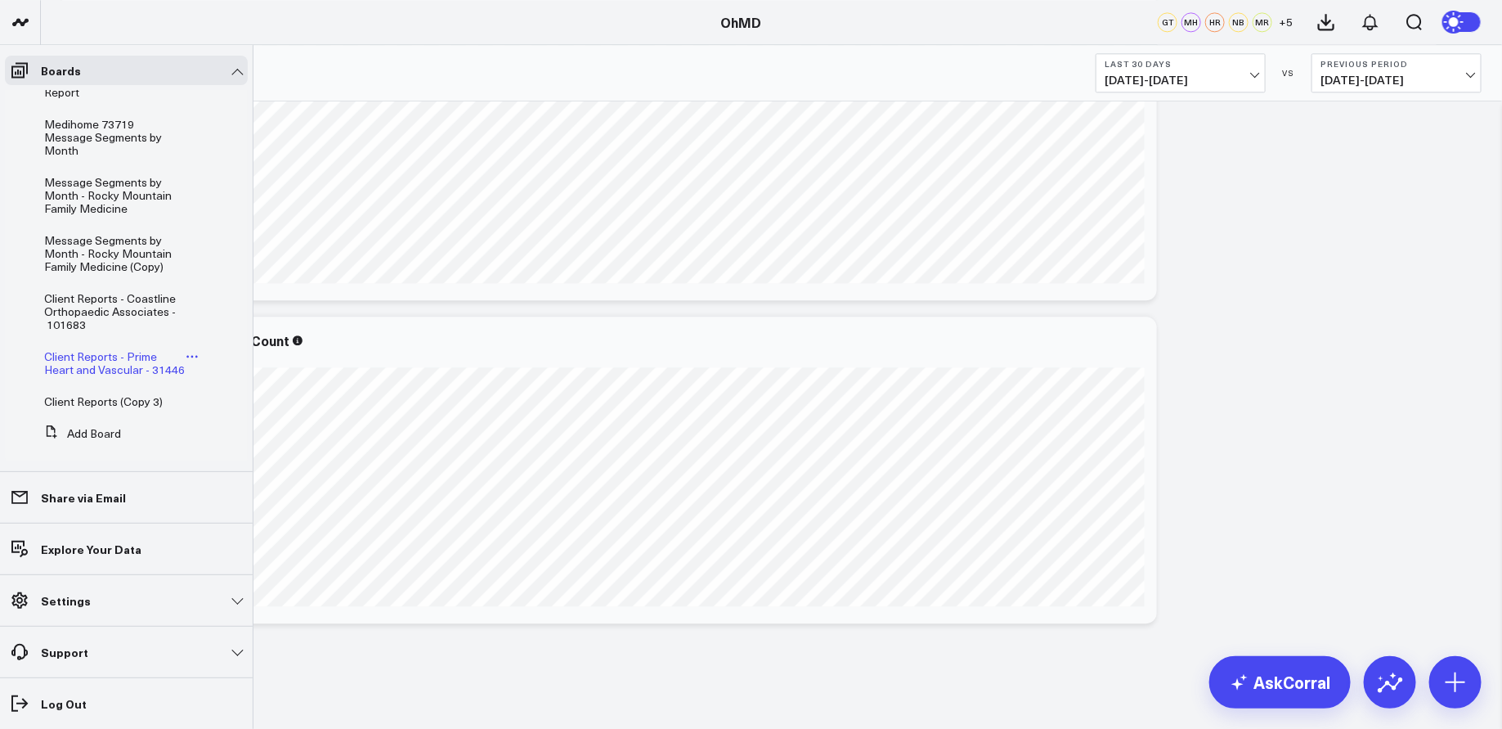
click at [133, 348] on span "Client Reports - Prime Heart and Vascular - 31446" at bounding box center [114, 362] width 141 height 29
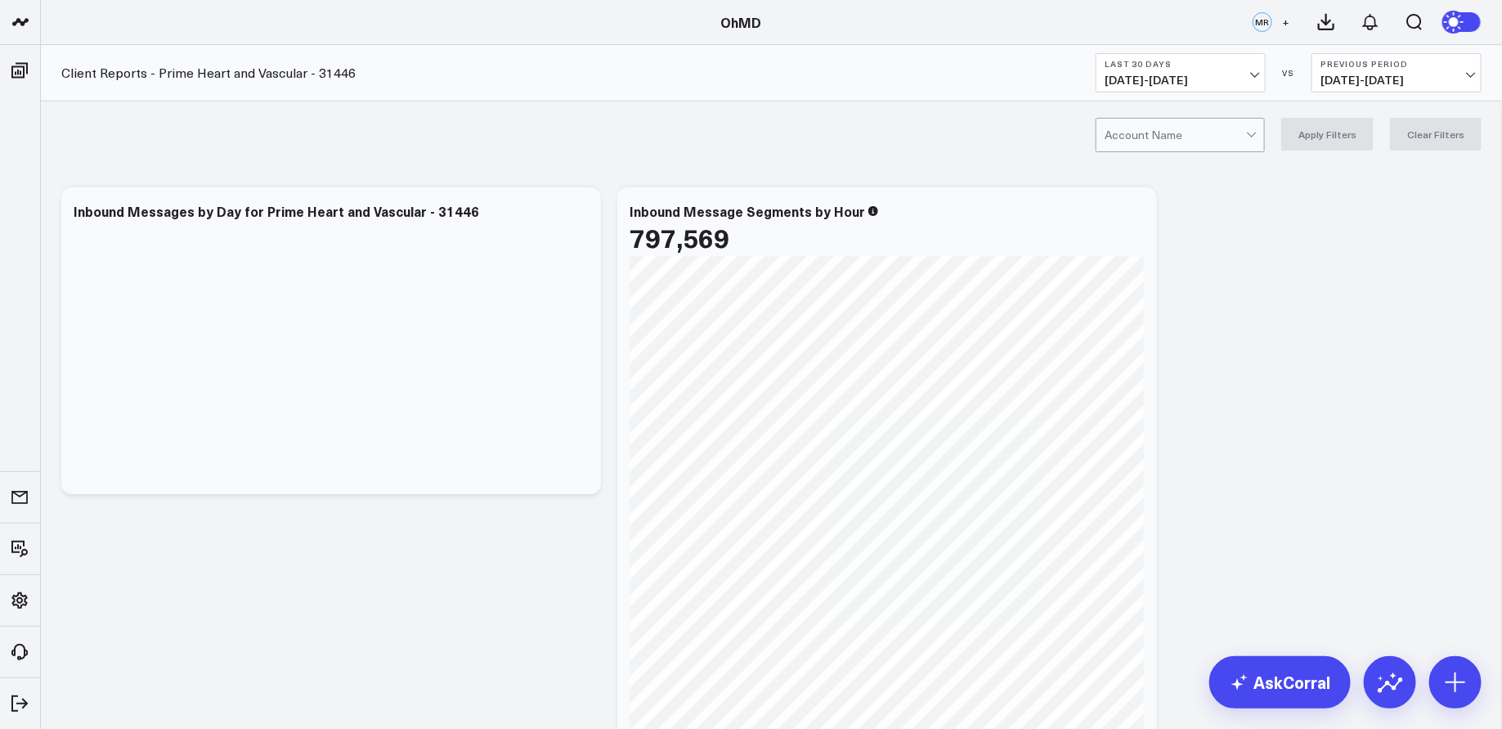
click at [1156, 140] on div at bounding box center [1175, 135] width 141 height 33
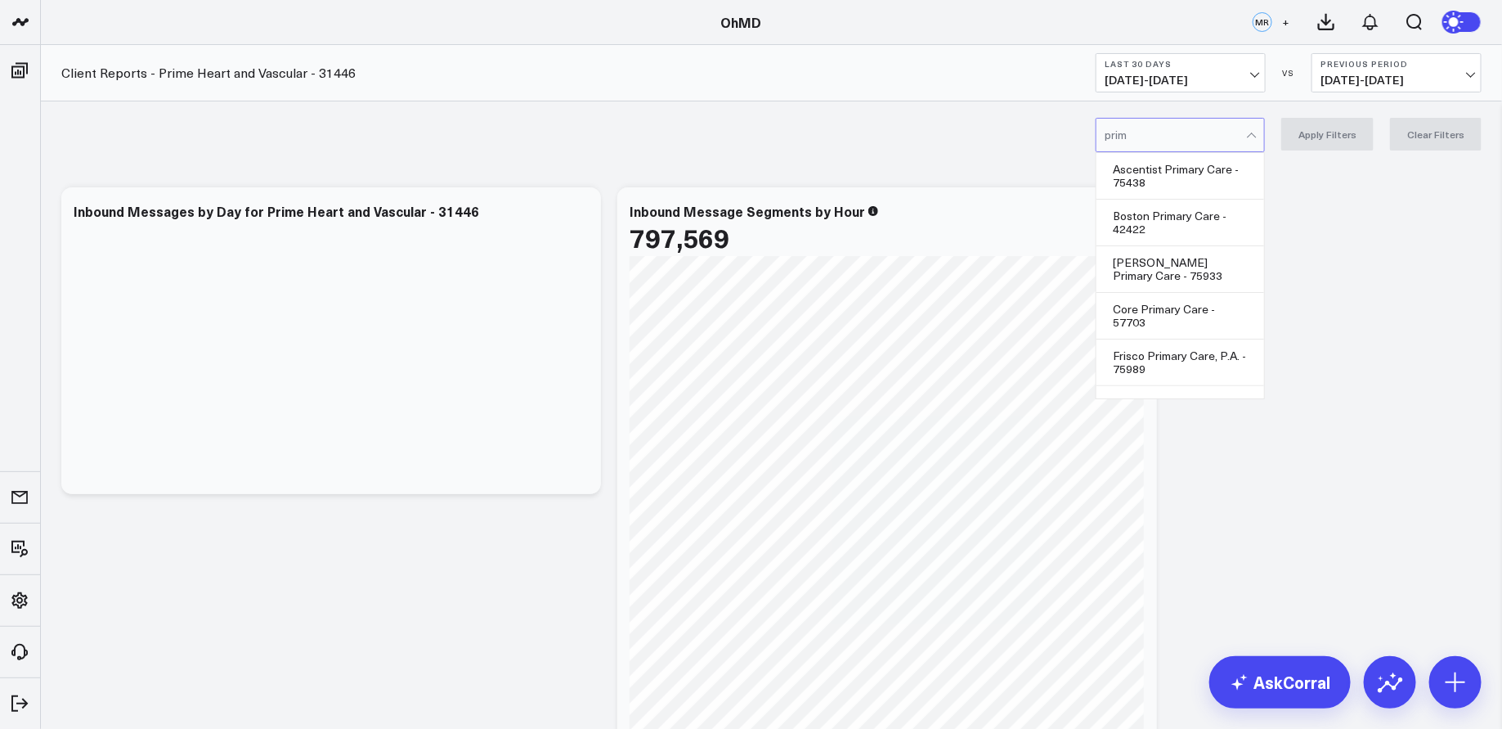
type input "prime"
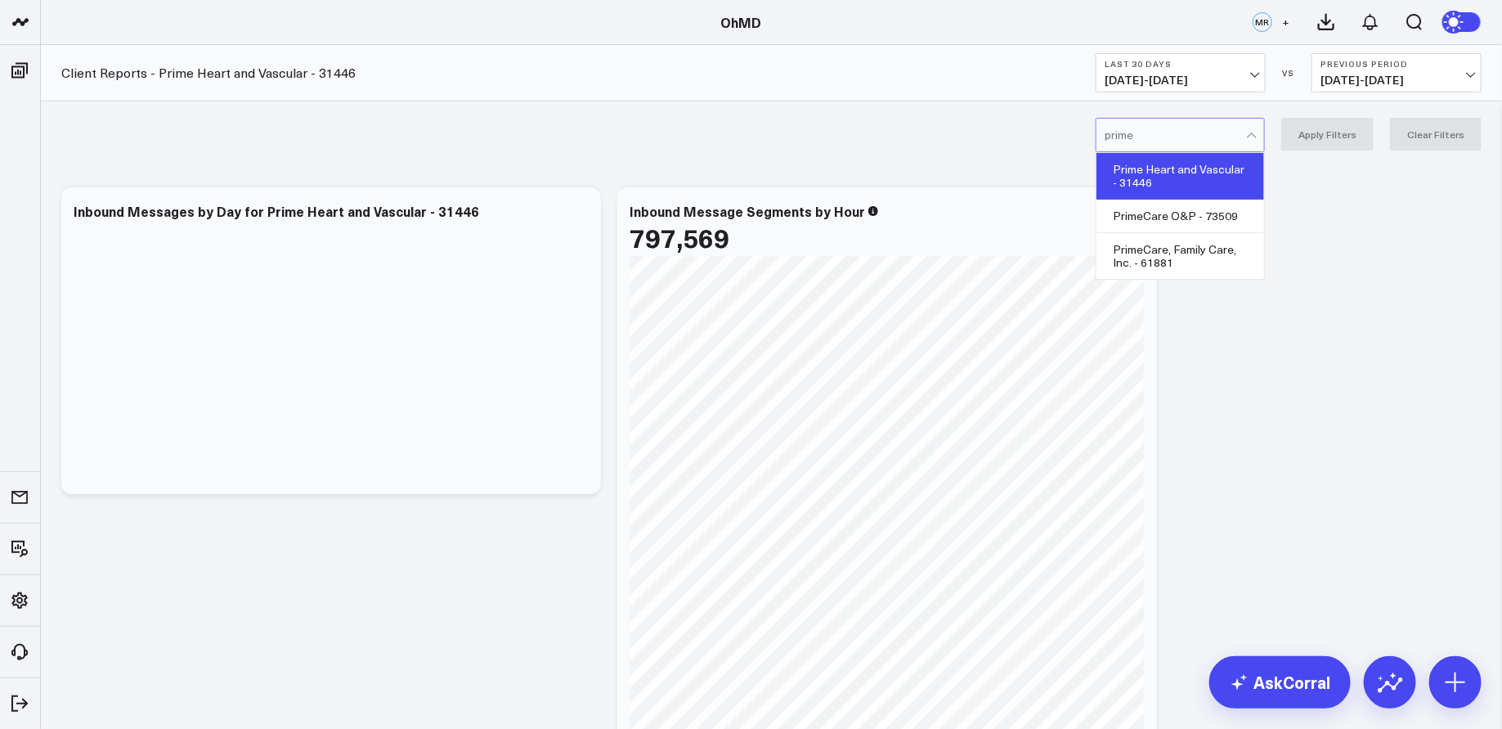
click at [1193, 182] on div "Prime Heart and Vascular - 31446" at bounding box center [1181, 176] width 168 height 47
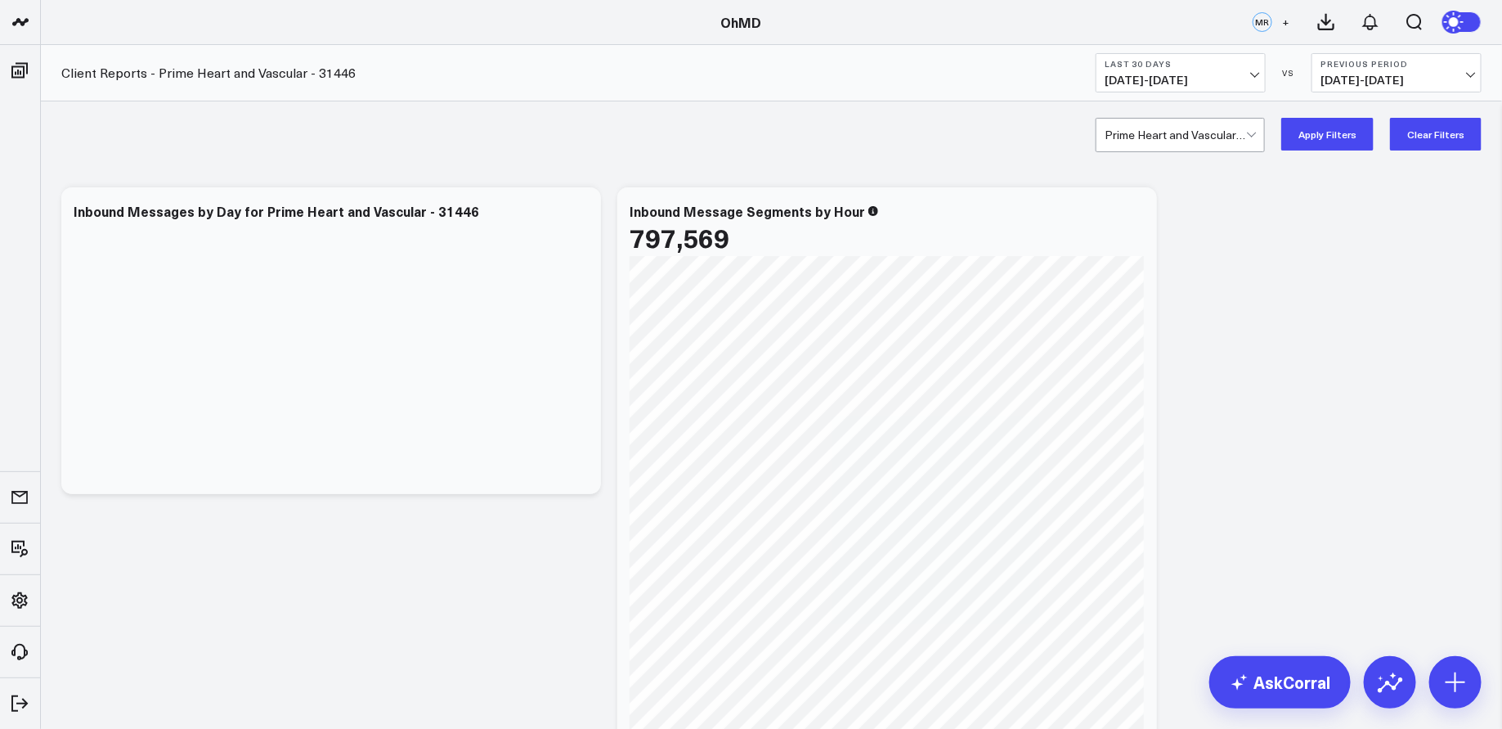
click at [1334, 137] on button "Apply Filters" at bounding box center [1328, 134] width 92 height 33
click at [1250, 75] on span "[DATE] - [DATE]" at bounding box center [1181, 80] width 152 height 13
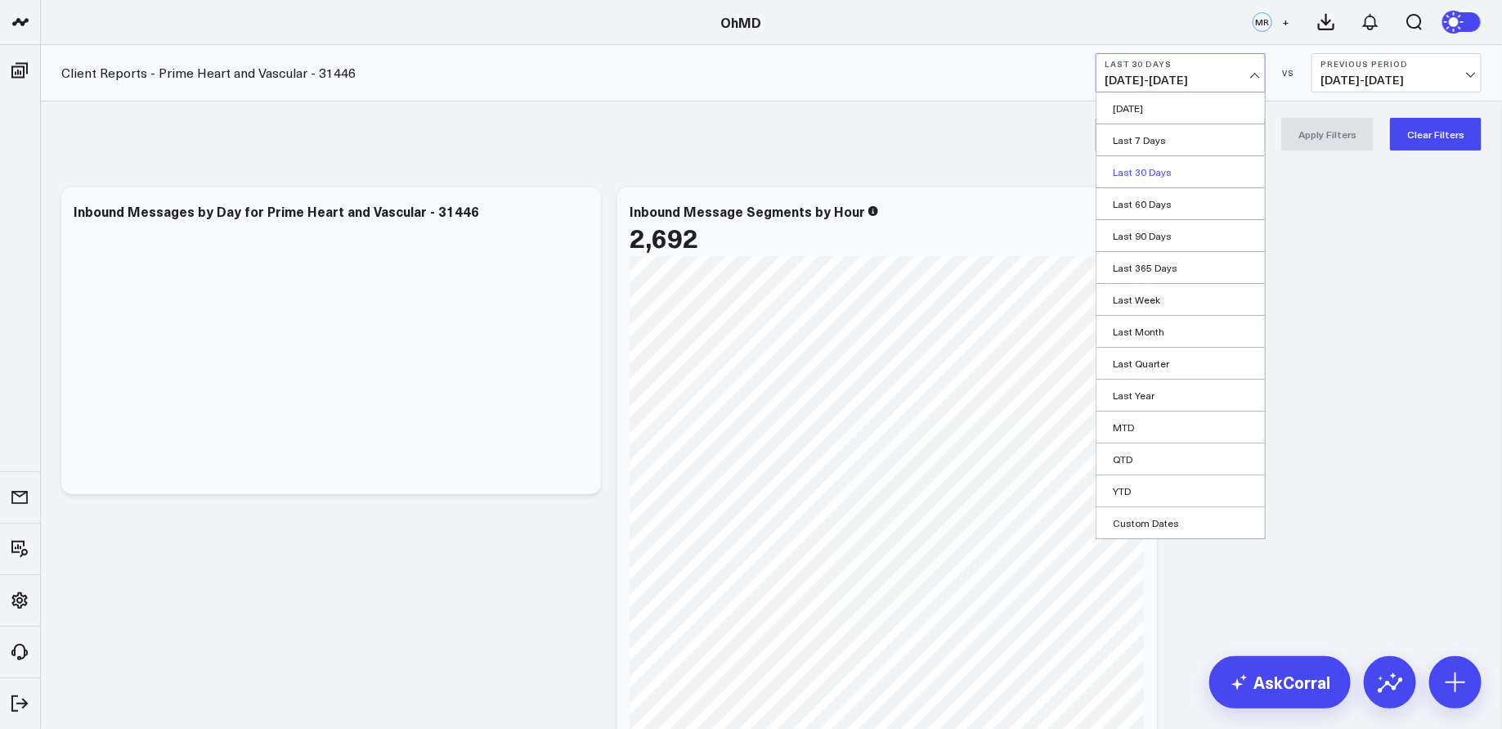
click at [1178, 172] on link "Last 30 Days" at bounding box center [1181, 171] width 168 height 31
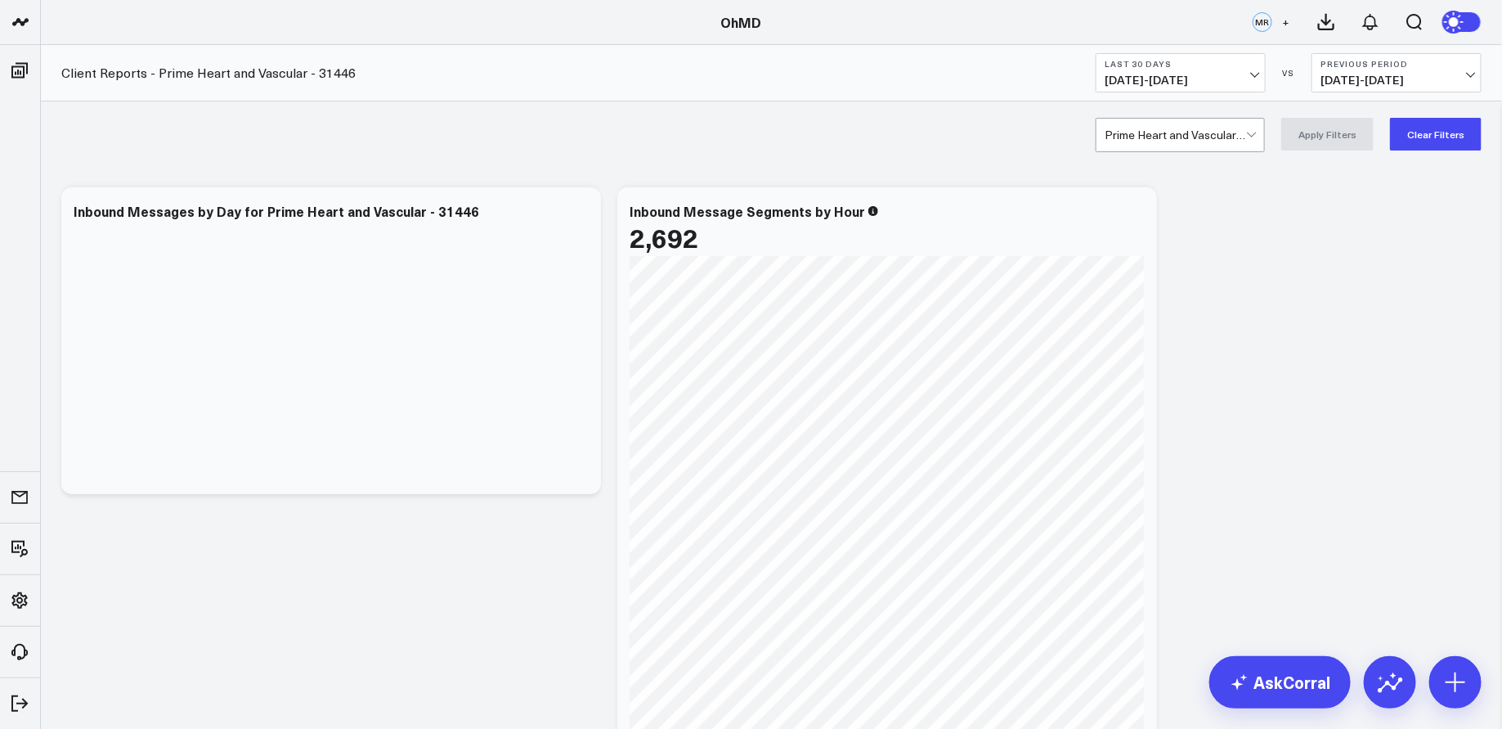
click at [1201, 71] on button "Last 30 Days [DATE] - [DATE]" at bounding box center [1181, 72] width 170 height 39
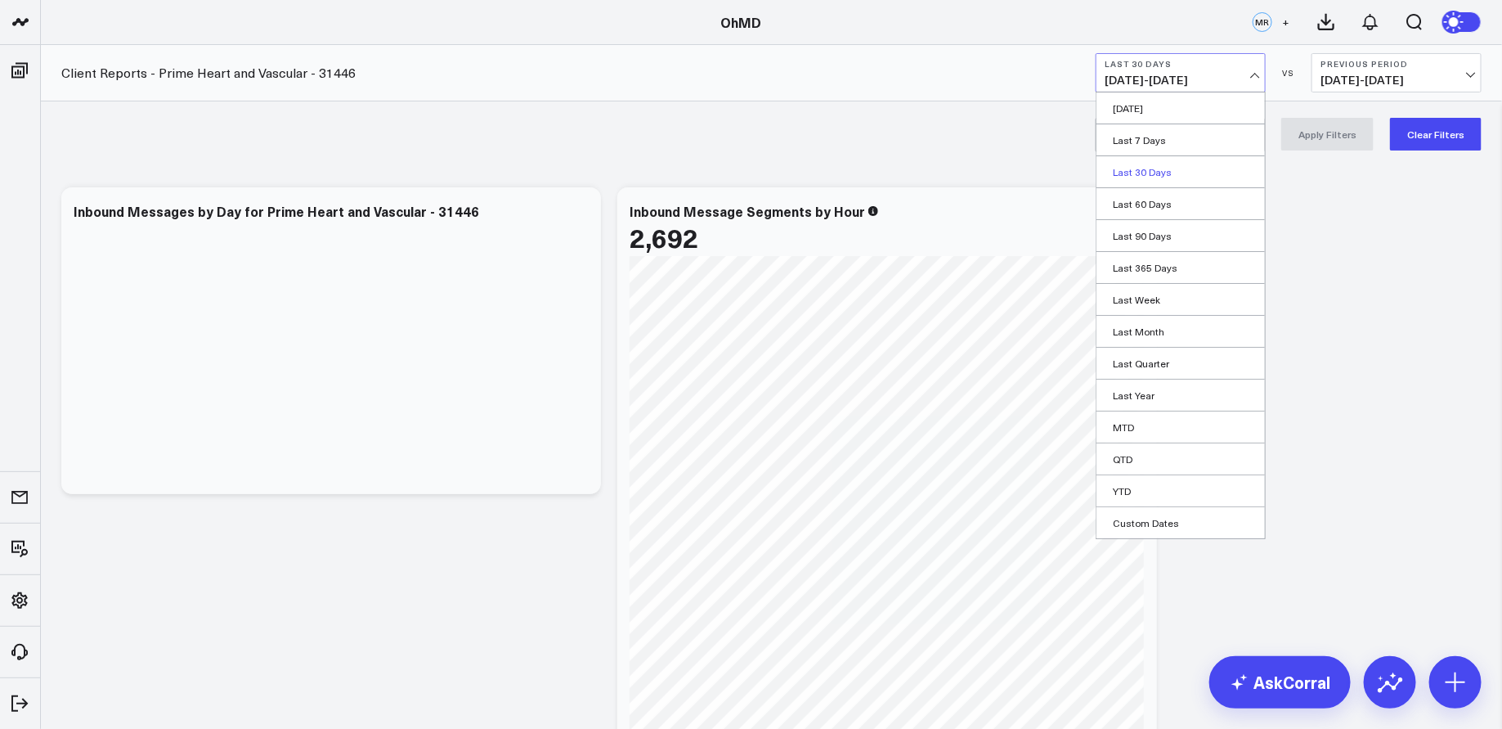
click at [1177, 174] on link "Last 30 Days" at bounding box center [1181, 171] width 168 height 31
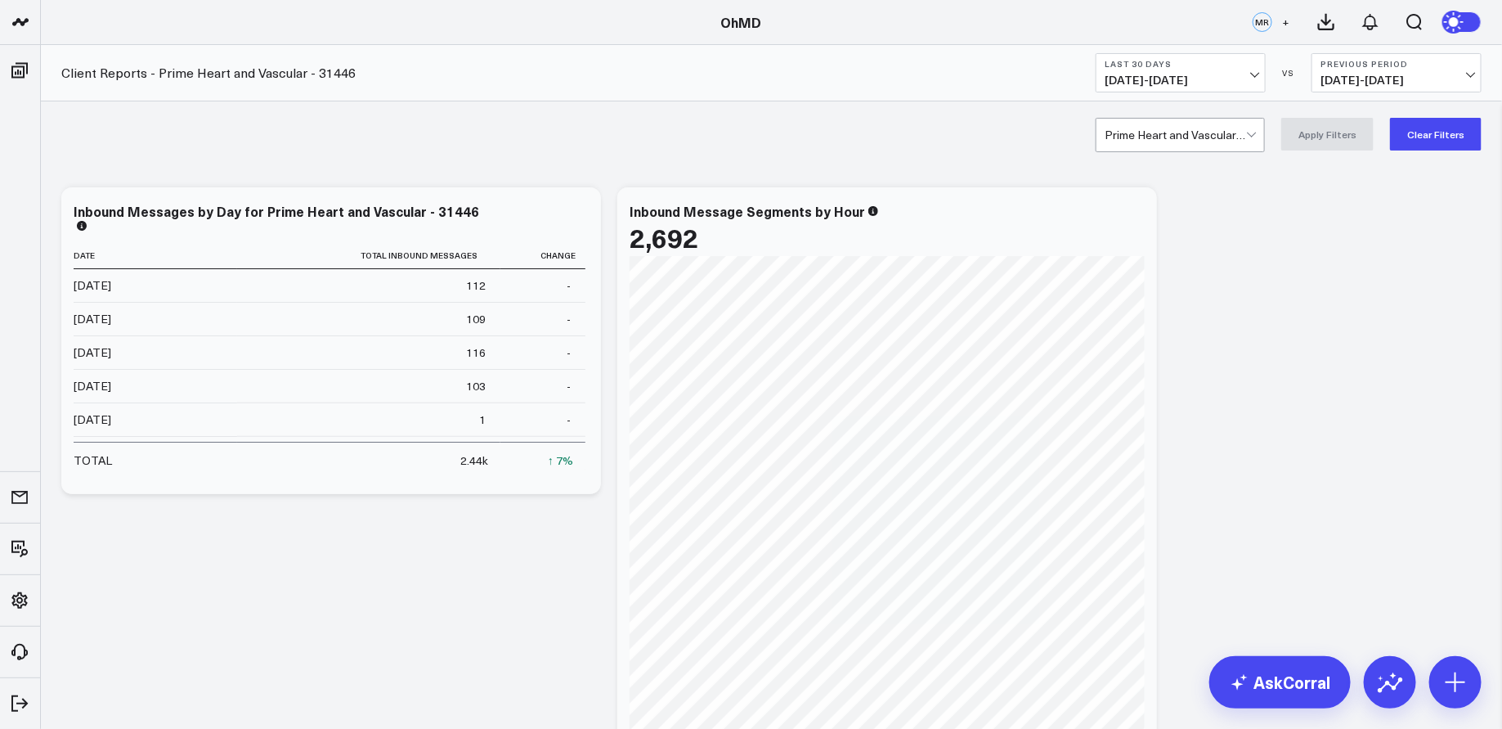
click at [1169, 78] on span "[DATE] - [DATE]" at bounding box center [1181, 80] width 152 height 13
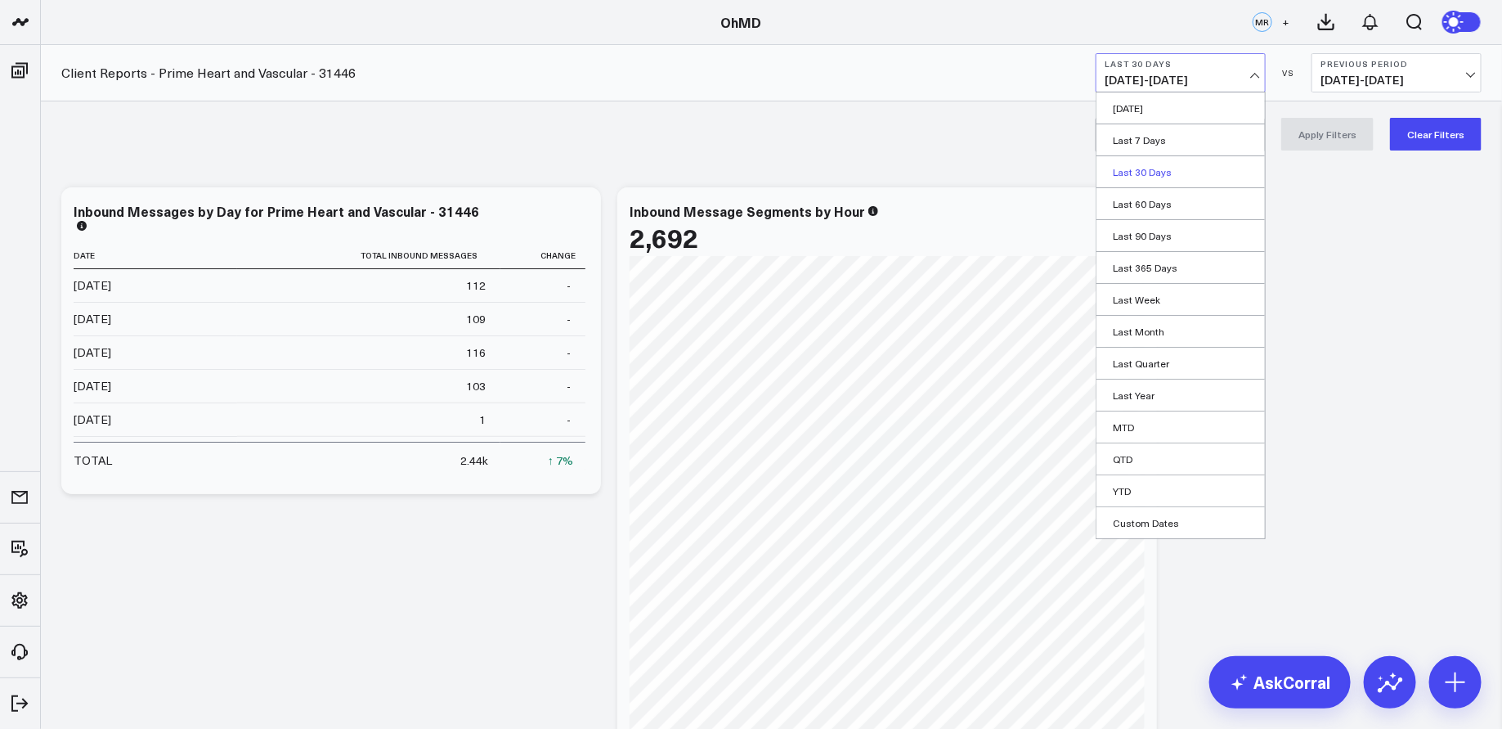
click at [1142, 168] on link "Last 30 Days" at bounding box center [1181, 171] width 168 height 31
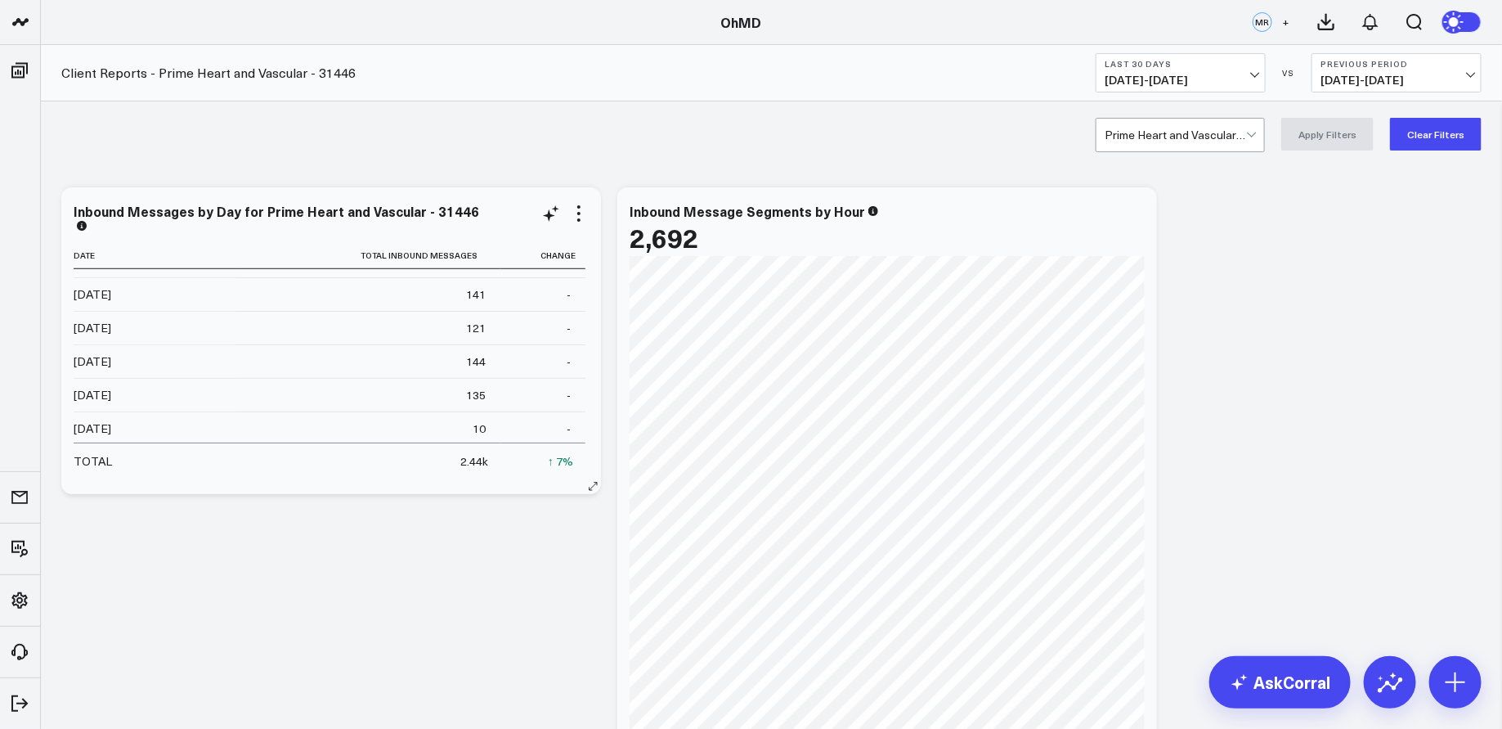
scroll to position [811, 0]
click at [579, 209] on icon at bounding box center [579, 214] width 20 height 20
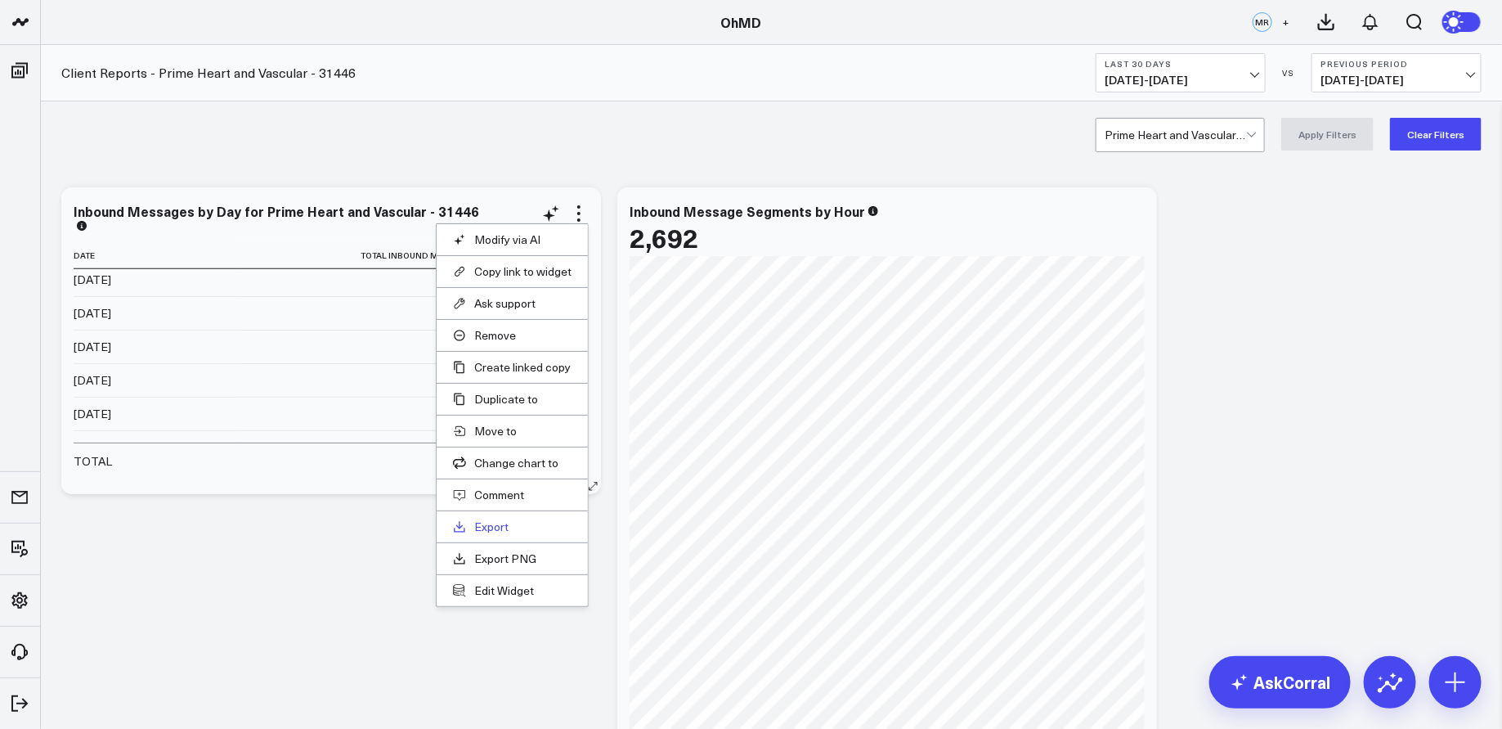
click at [499, 524] on link "Export" at bounding box center [512, 526] width 119 height 15
